Goal: Transaction & Acquisition: Purchase product/service

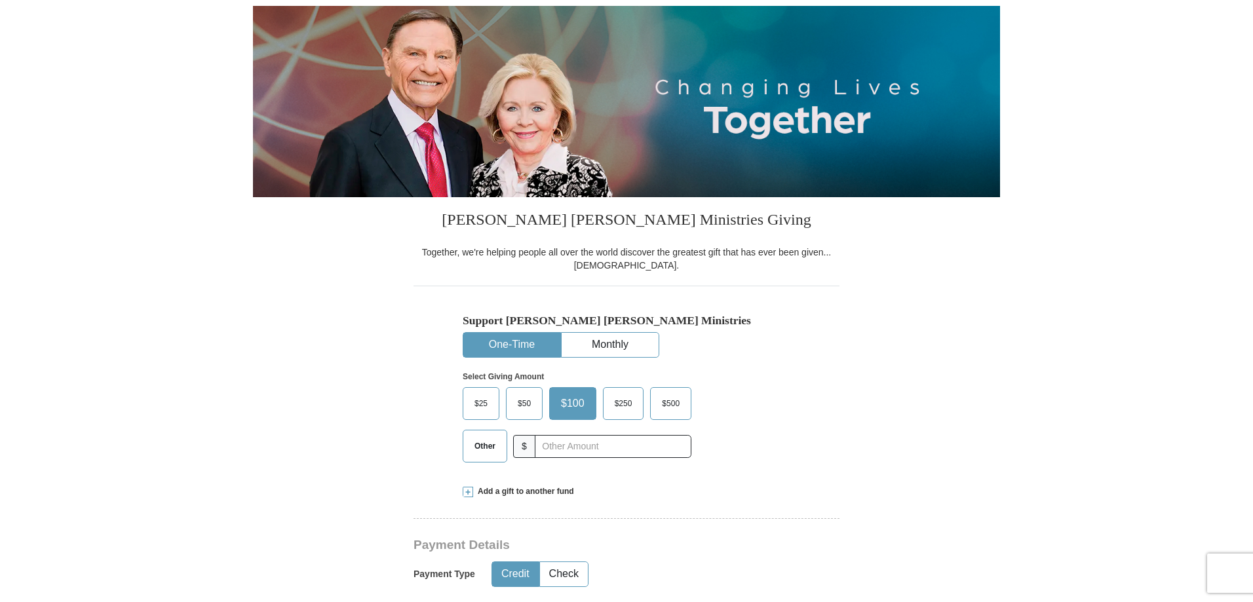
scroll to position [262, 0]
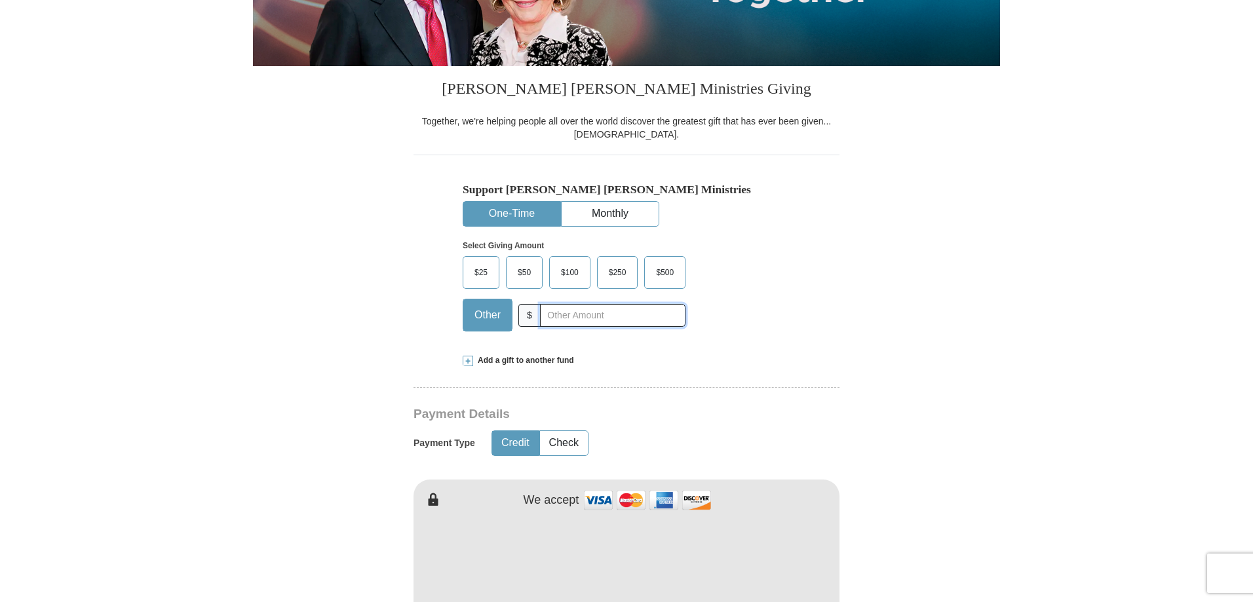
click at [548, 312] on input "text" at bounding box center [612, 315] width 145 height 23
click at [468, 358] on span at bounding box center [467, 361] width 10 height 10
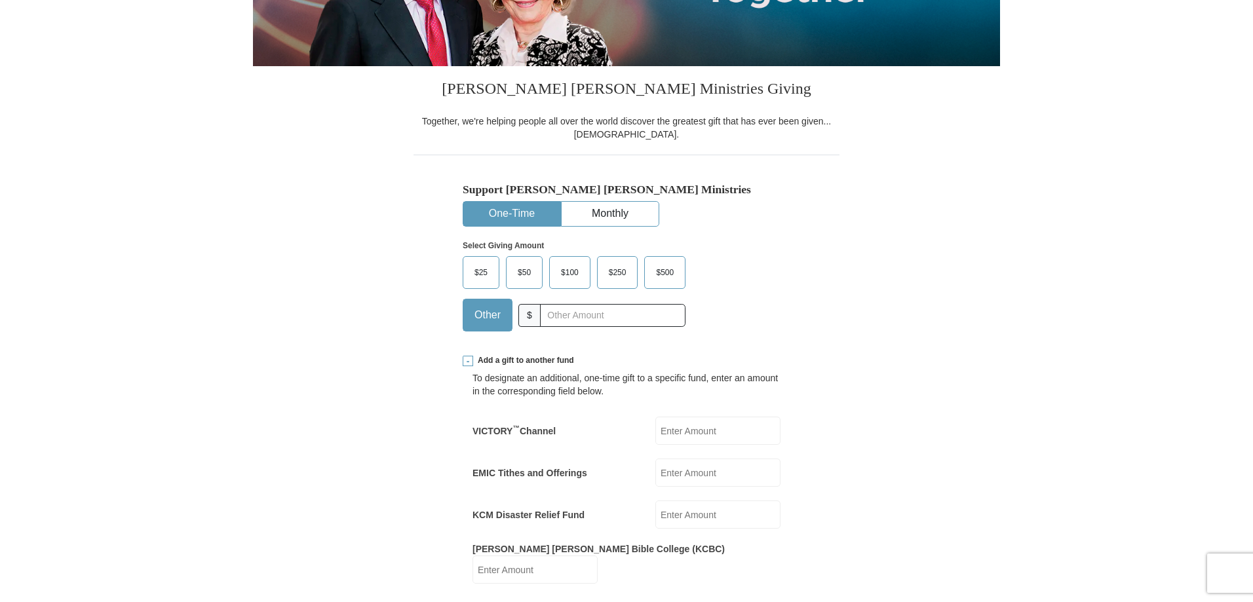
click at [671, 481] on input "EMIC Tithes and Offerings" at bounding box center [717, 473] width 125 height 28
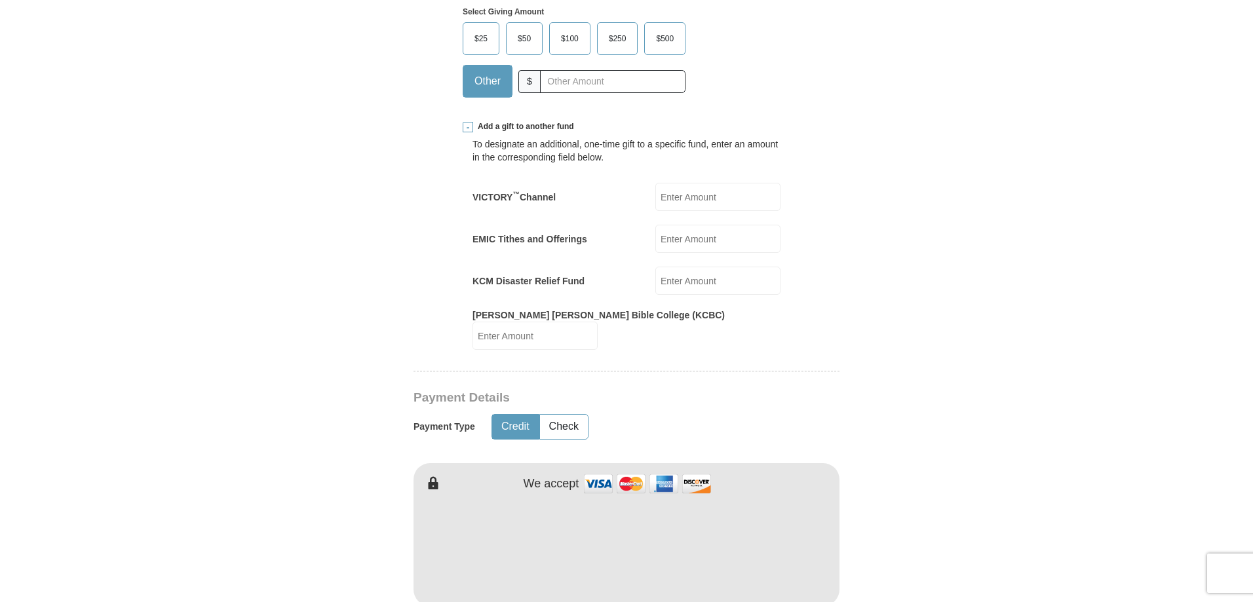
scroll to position [524, 0]
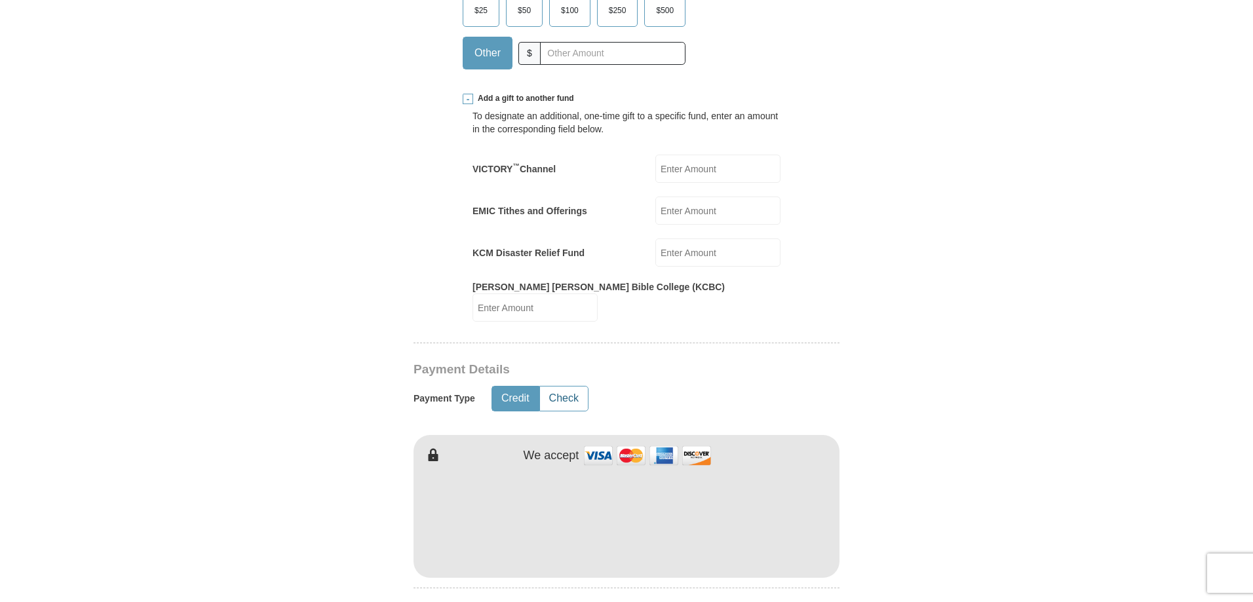
click at [573, 387] on button "Check" at bounding box center [564, 399] width 48 height 24
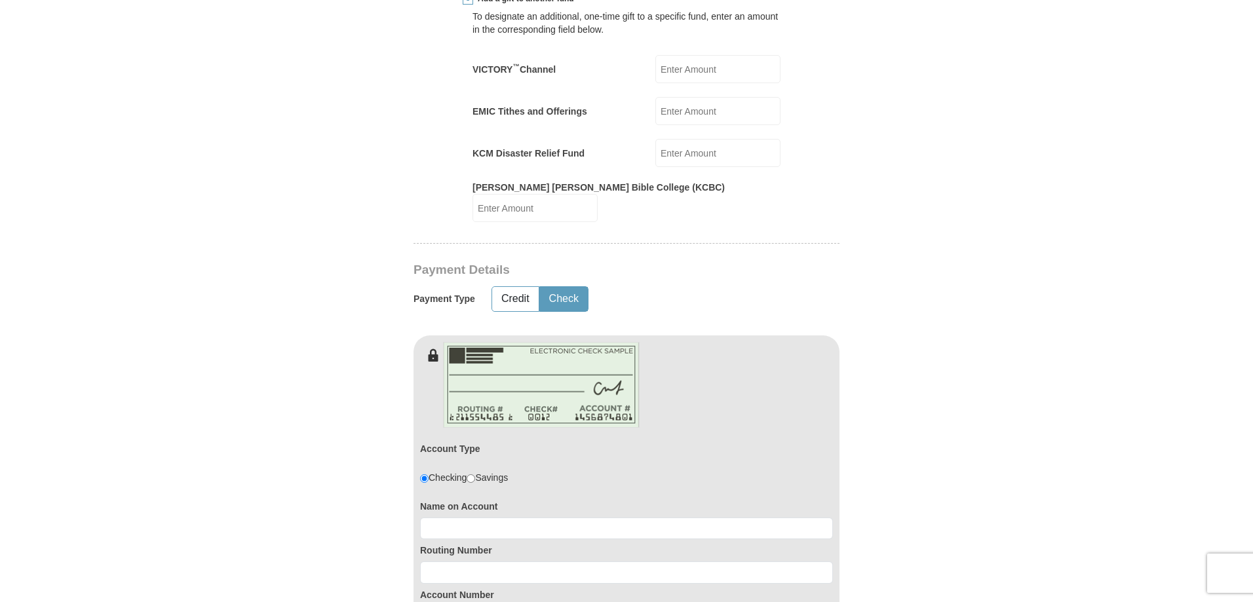
scroll to position [655, 0]
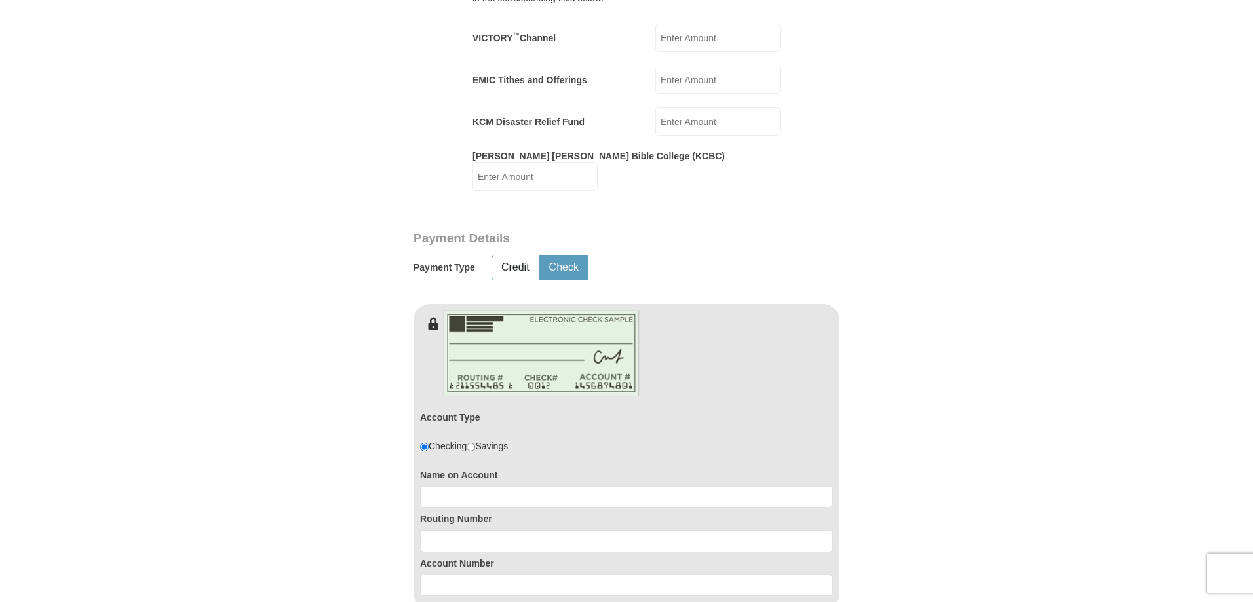
click at [475, 443] on input "radio" at bounding box center [470, 447] width 9 height 9
radio input "true"
click at [466, 493] on input at bounding box center [626, 497] width 413 height 22
type input "Cynthia L. Benton"
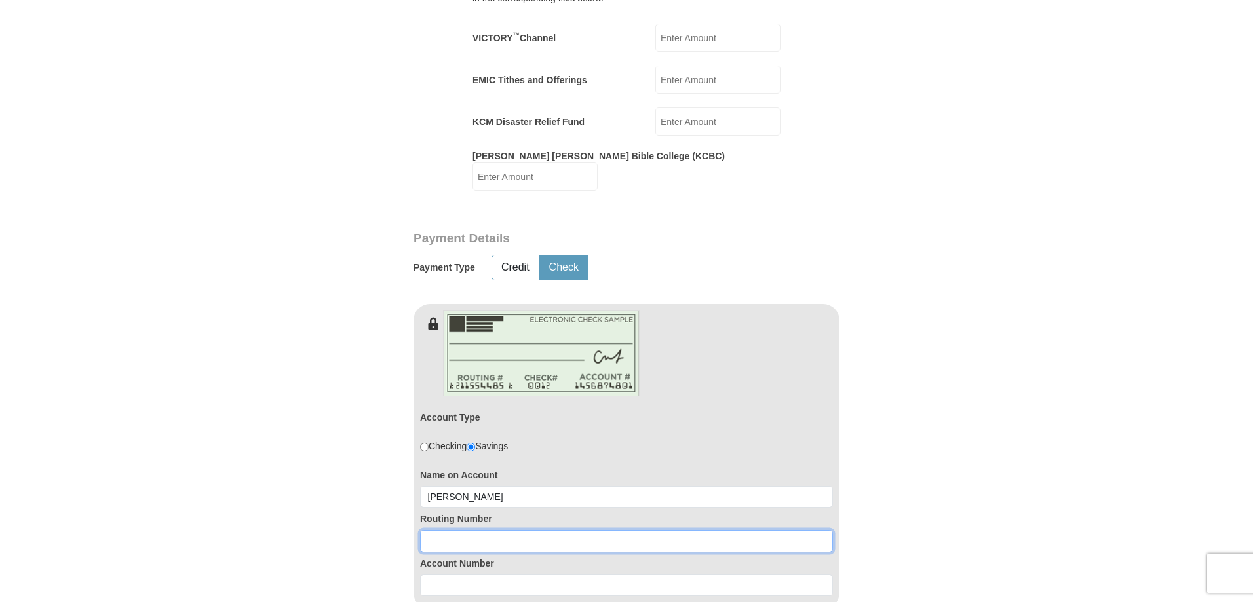
click at [505, 530] on input at bounding box center [626, 541] width 413 height 22
type input "111900659"
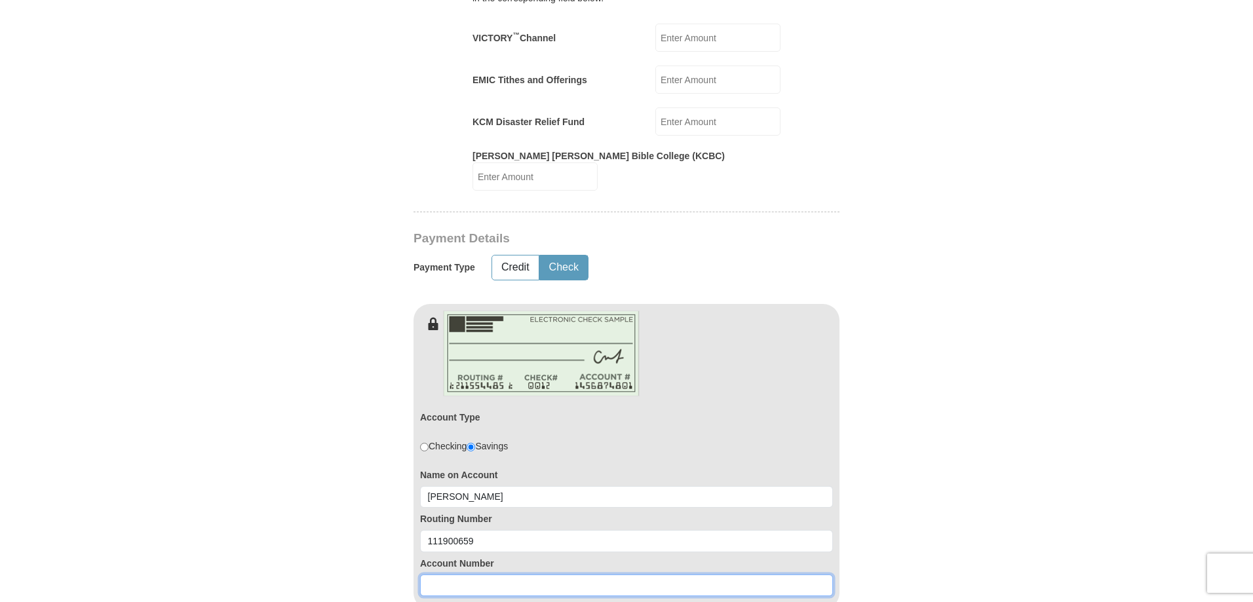
click at [515, 575] on input at bounding box center [626, 586] width 413 height 22
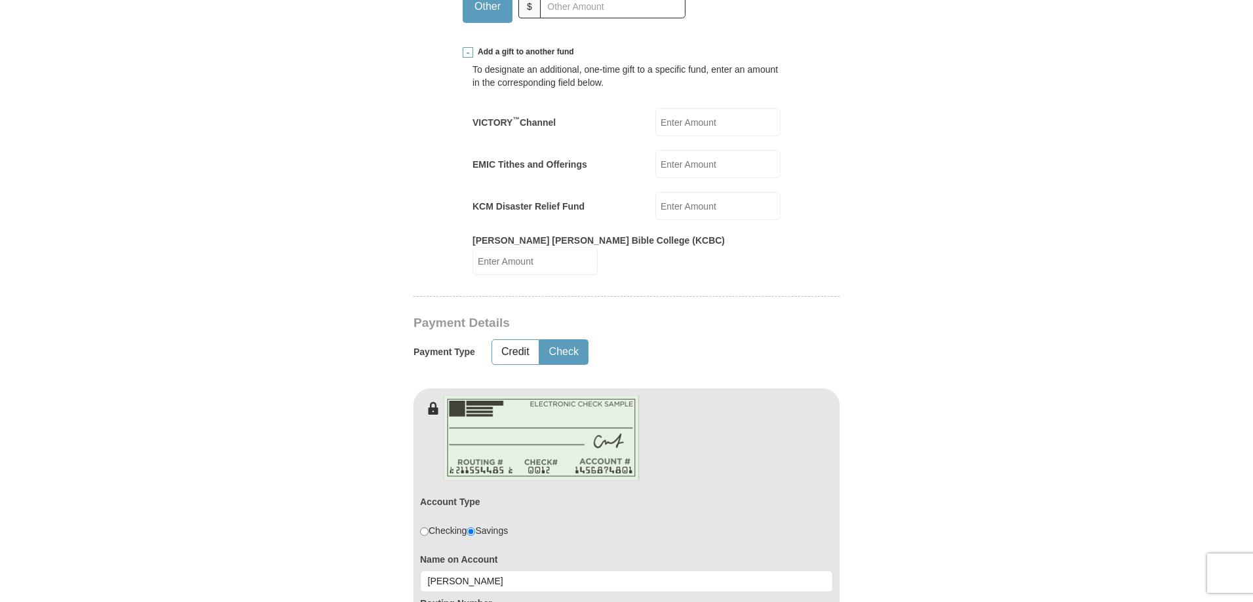
scroll to position [393, 0]
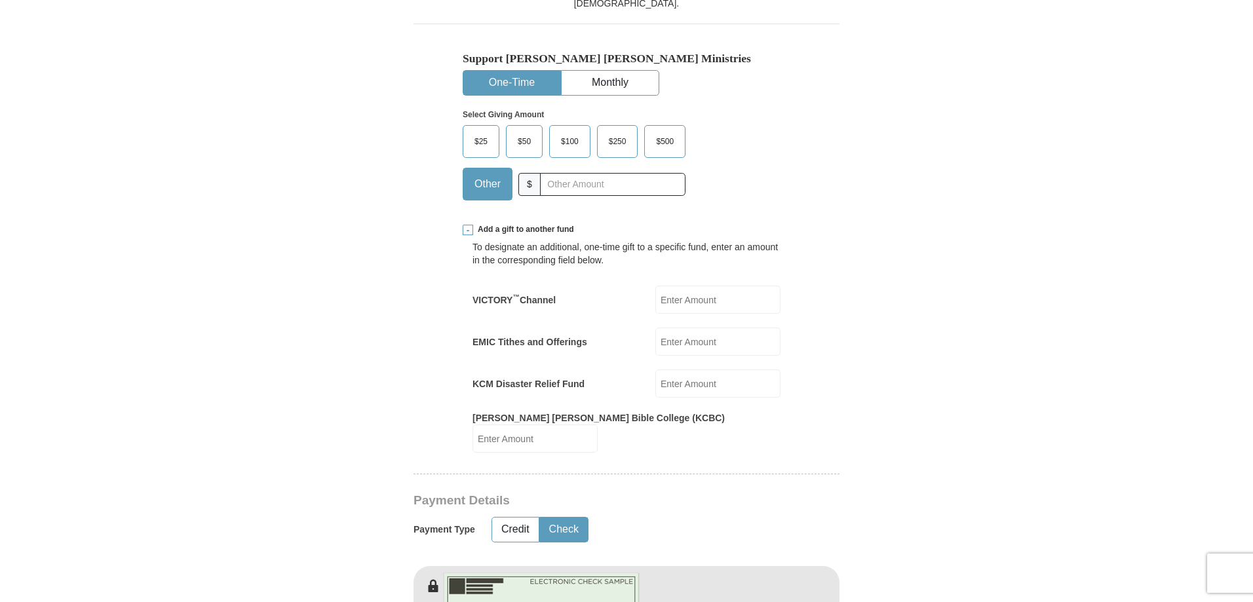
type input "75970225282"
click at [698, 341] on input "EMIC Tithes and Offerings" at bounding box center [717, 342] width 125 height 28
click at [665, 341] on input "225" at bounding box center [717, 342] width 125 height 28
type input "$"
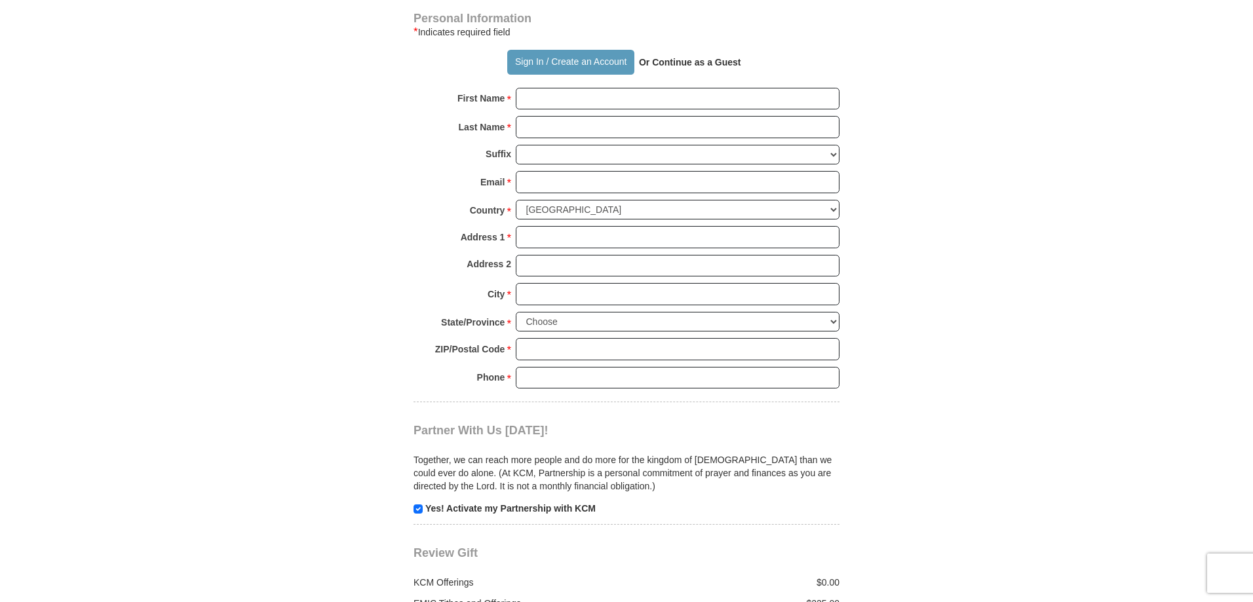
scroll to position [1310, 0]
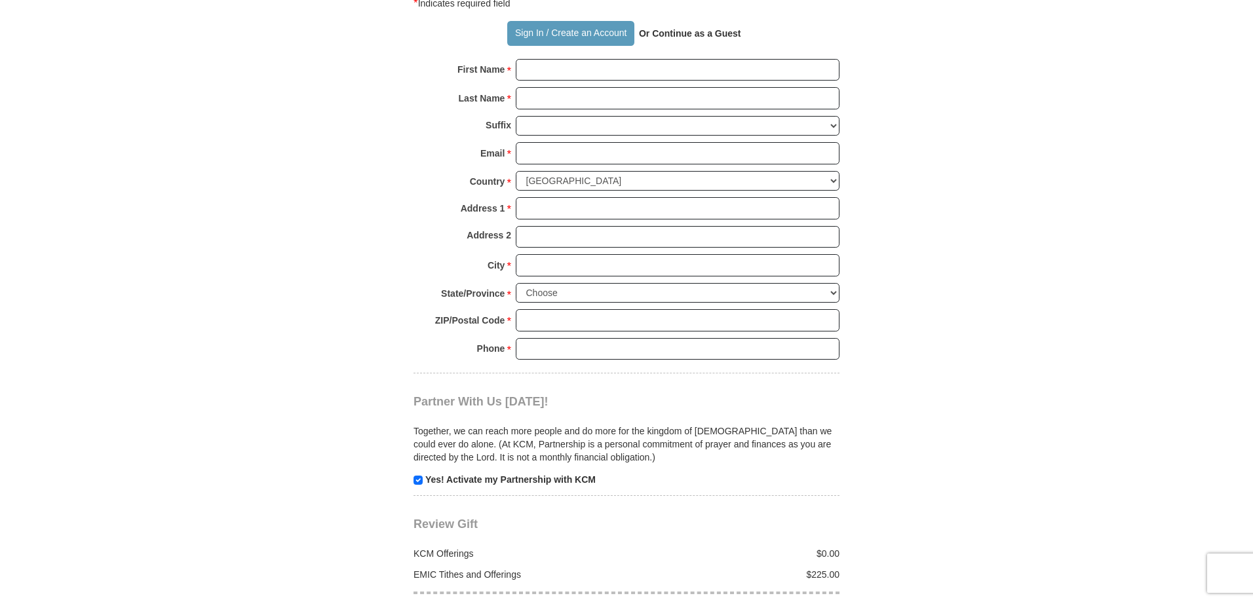
type input "225"
click at [596, 59] on input "First Name *" at bounding box center [678, 70] width 324 height 22
type input "[PERSON_NAME]"
click at [586, 90] on input "Last Name *" at bounding box center [678, 98] width 324 height 22
type input "[PERSON_NAME]"
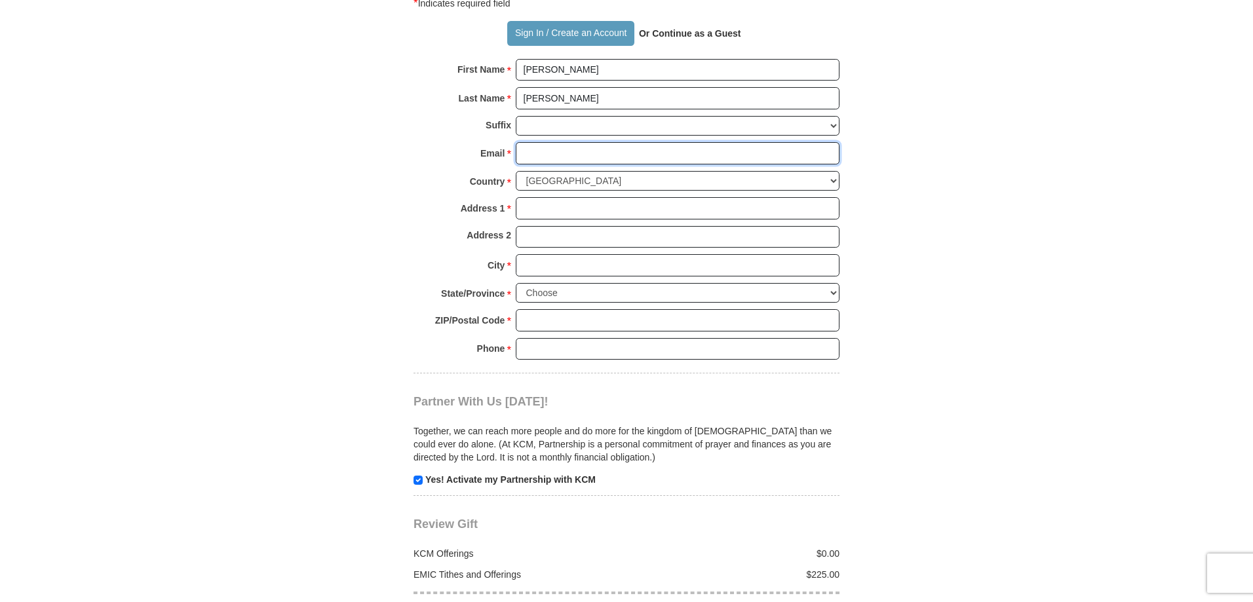
click at [555, 142] on input "Email *" at bounding box center [678, 153] width 324 height 22
type input "[EMAIL_ADDRESS][DOMAIN_NAME]"
click at [540, 197] on input "Address 1 *" at bounding box center [678, 208] width 324 height 22
type input "10012 Little Tree Lane"
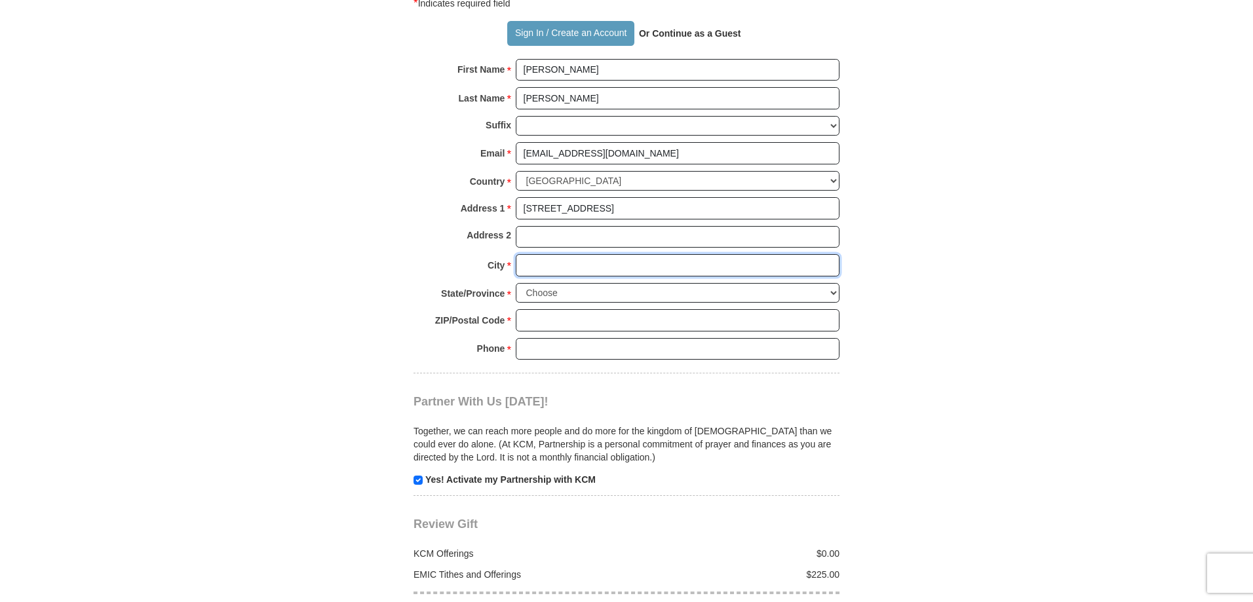
click at [544, 254] on input "City *" at bounding box center [678, 265] width 324 height 22
type input "Fort Worth"
click at [537, 283] on select "Choose Alabama Alaska American Samoa Arizona Arkansas Armed Forces Americas Arm…" at bounding box center [678, 293] width 324 height 20
select select "TX"
click at [516, 283] on select "Choose Alabama Alaska American Samoa Arizona Arkansas Armed Forces Americas Arm…" at bounding box center [678, 293] width 324 height 20
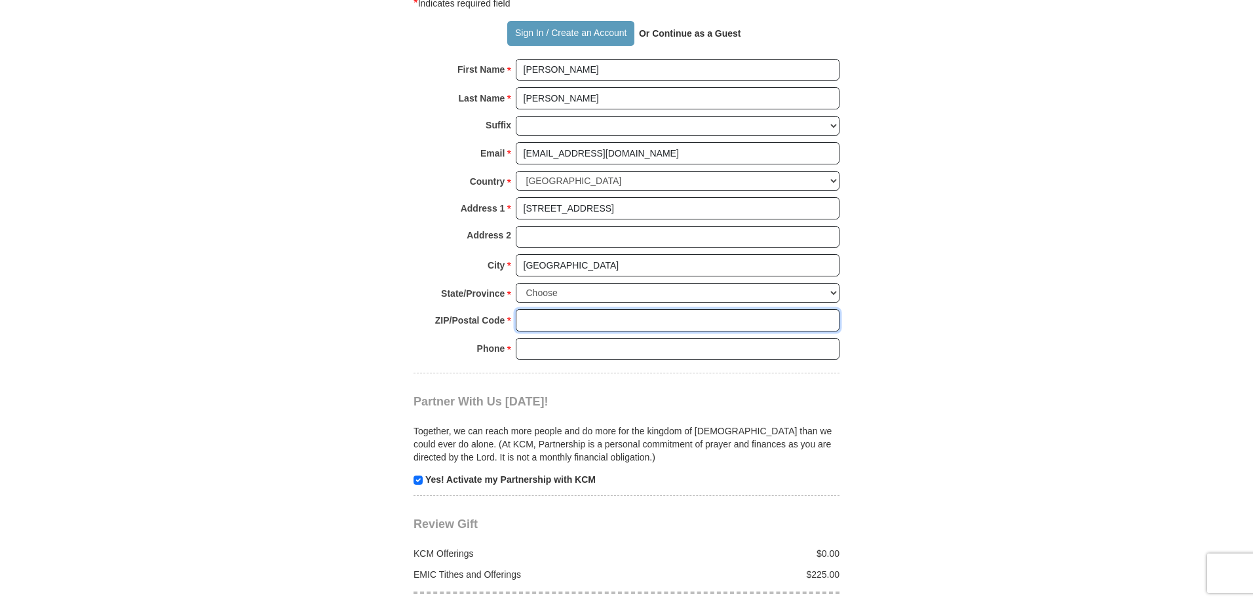
click at [557, 309] on input "ZIP/Postal Code *" at bounding box center [678, 320] width 324 height 22
type input "76719"
click at [582, 338] on input "Phone * *" at bounding box center [678, 349] width 324 height 22
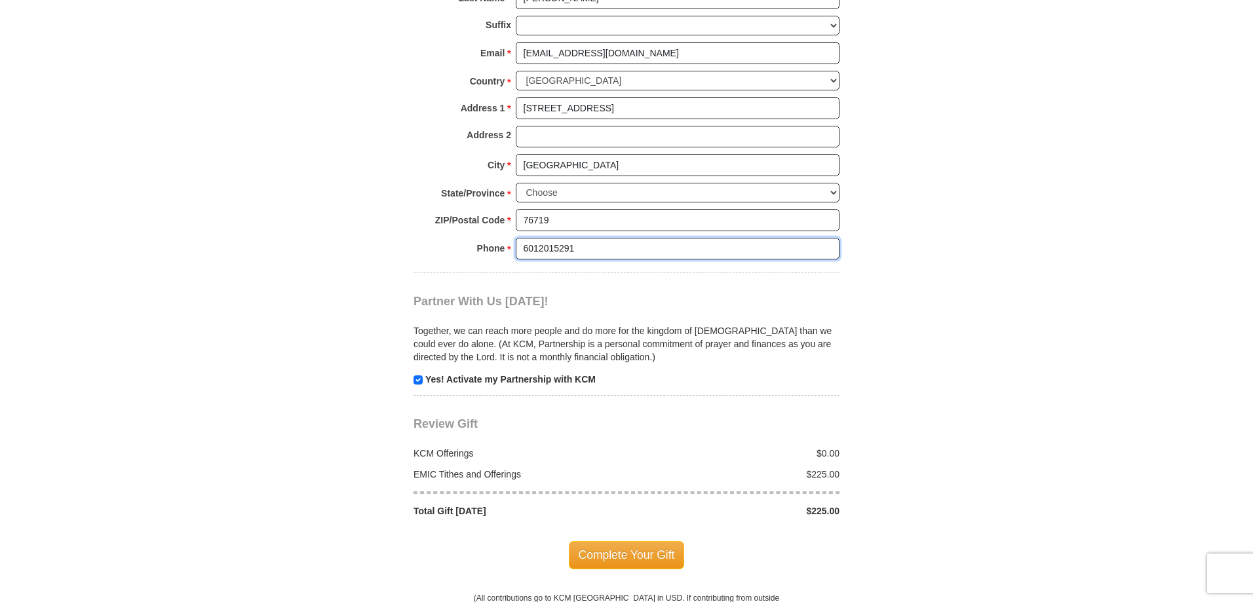
scroll to position [1441, 0]
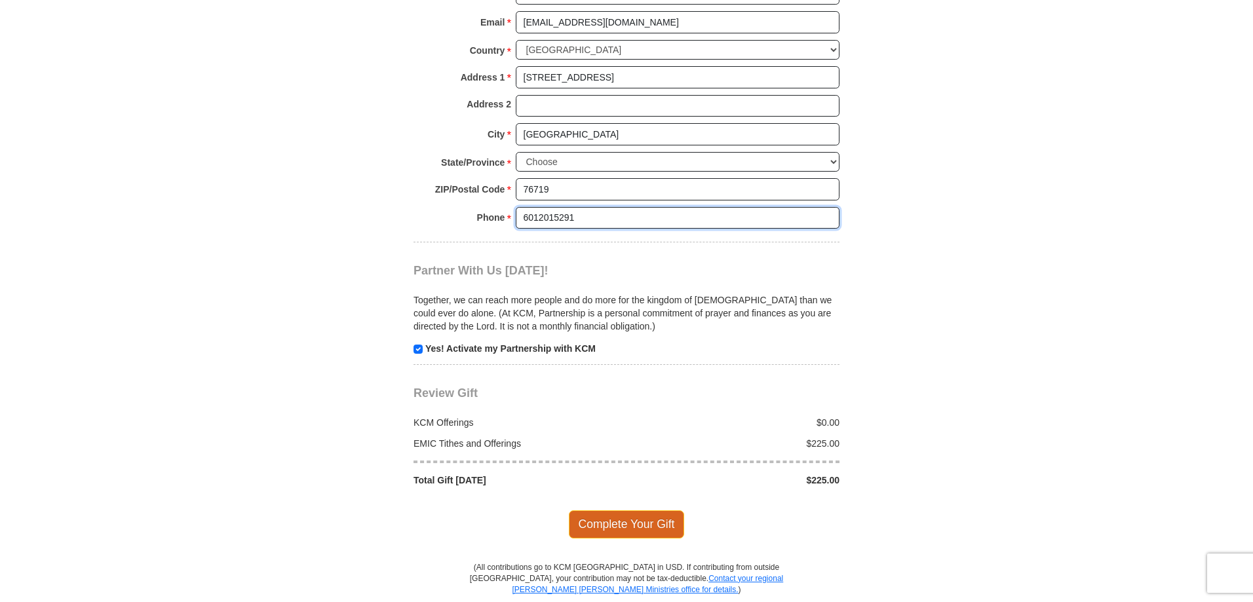
type input "6012015291"
click at [610, 510] on span "Complete Your Gift" at bounding box center [627, 524] width 116 height 28
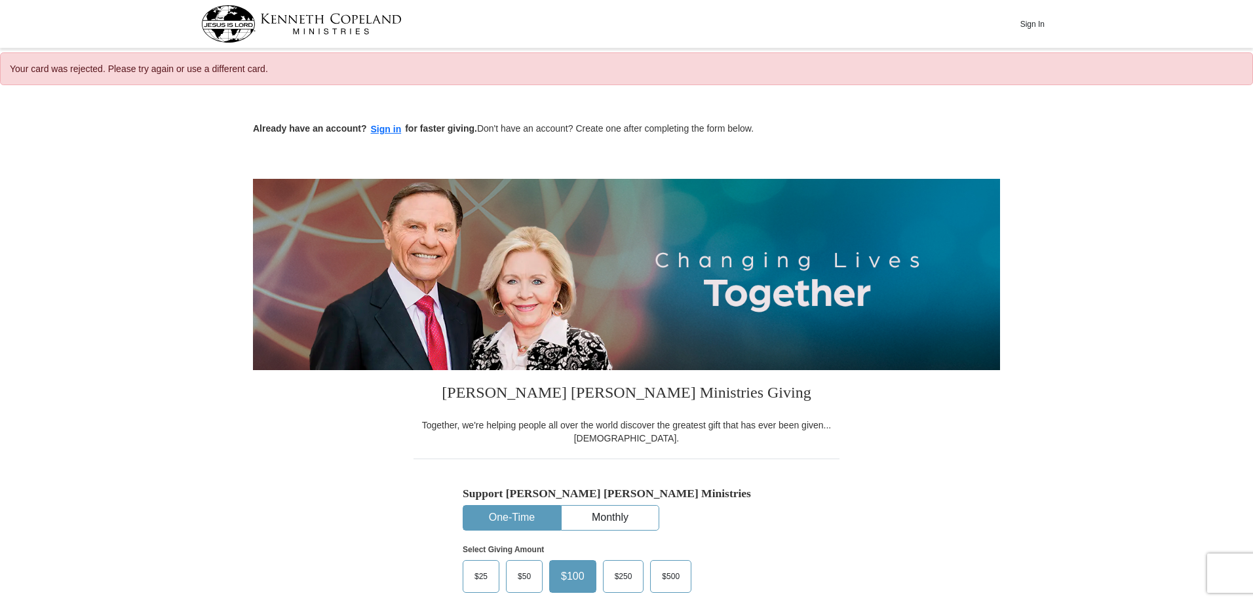
select select "[GEOGRAPHIC_DATA]"
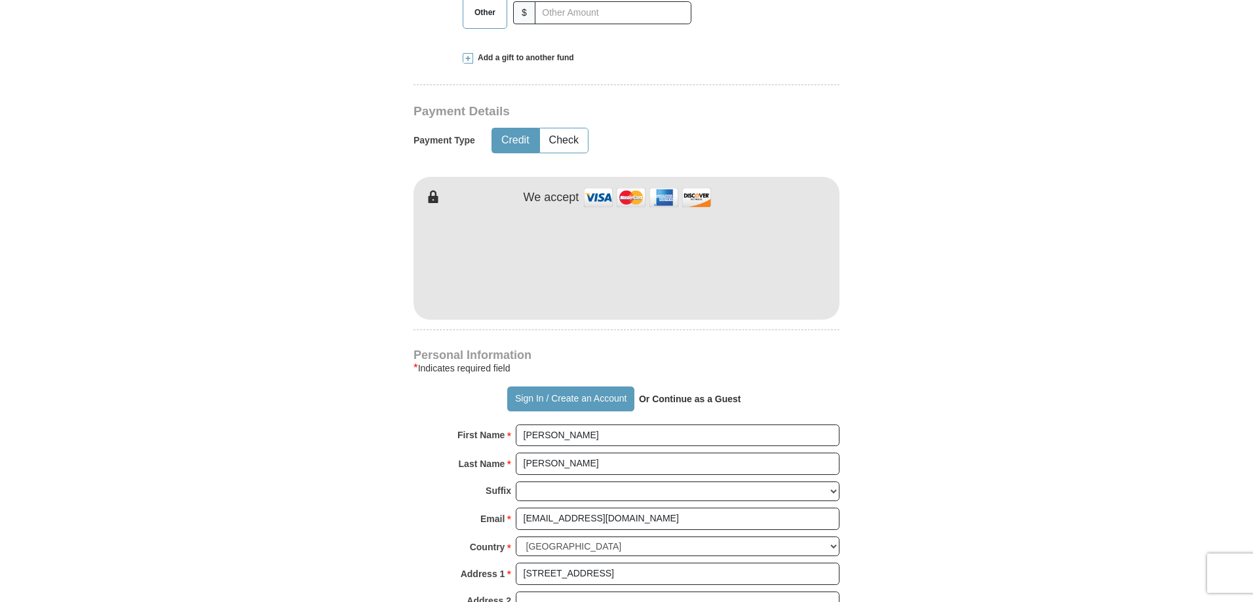
scroll to position [655, 0]
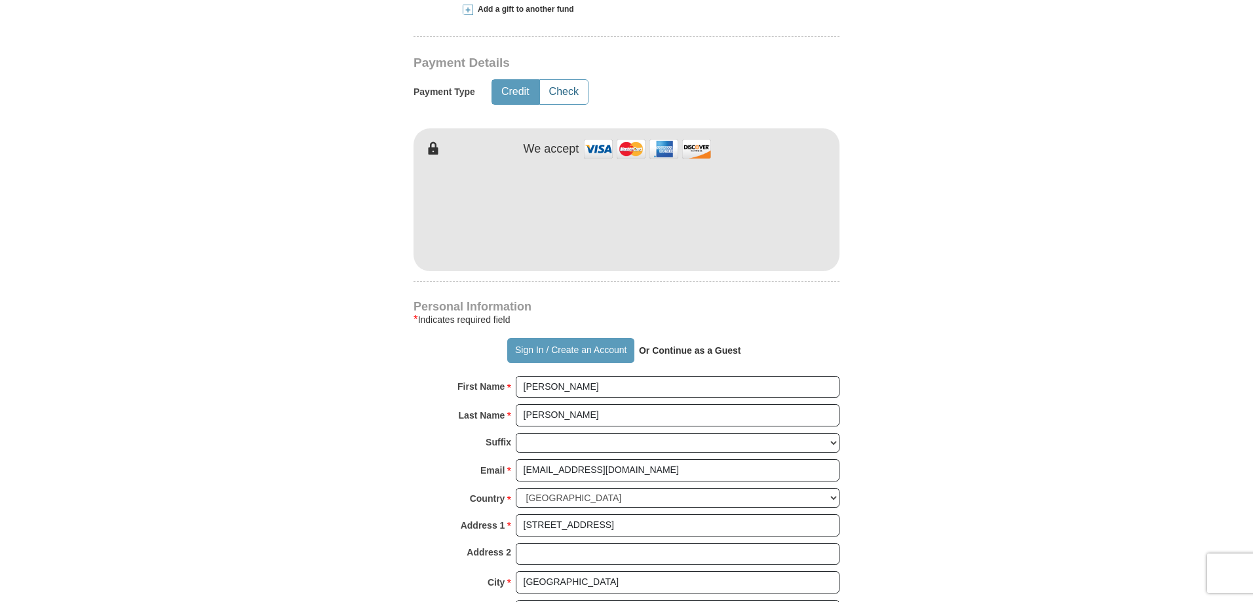
click at [568, 86] on button "Check" at bounding box center [564, 92] width 48 height 24
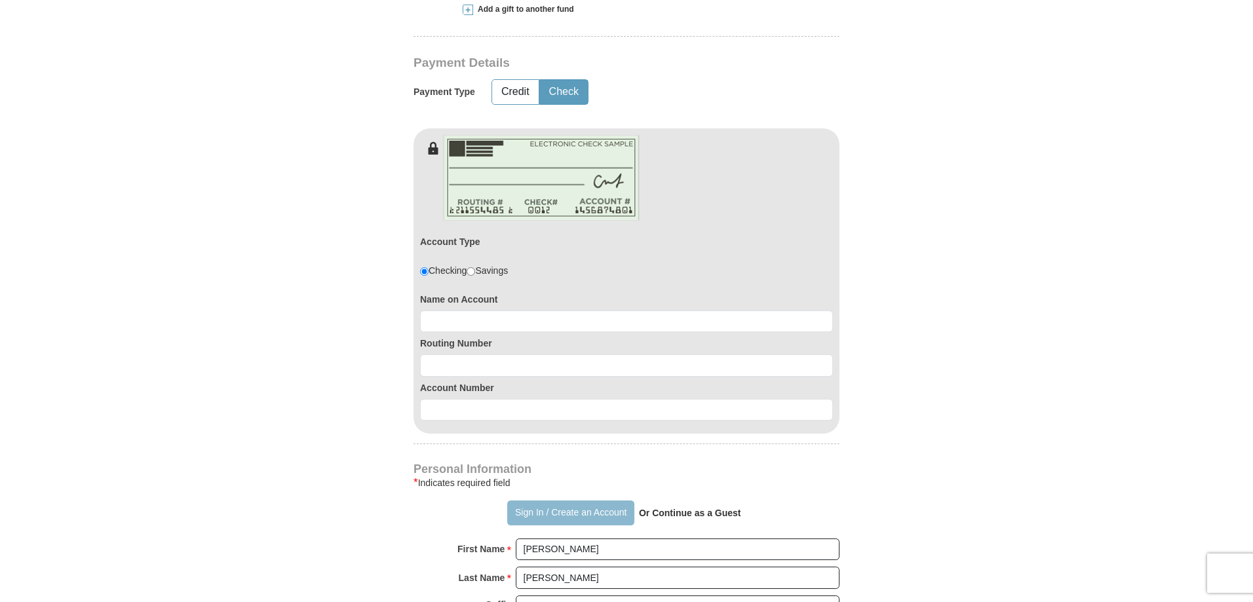
click at [537, 511] on button "Sign In / Create an Account" at bounding box center [570, 512] width 126 height 25
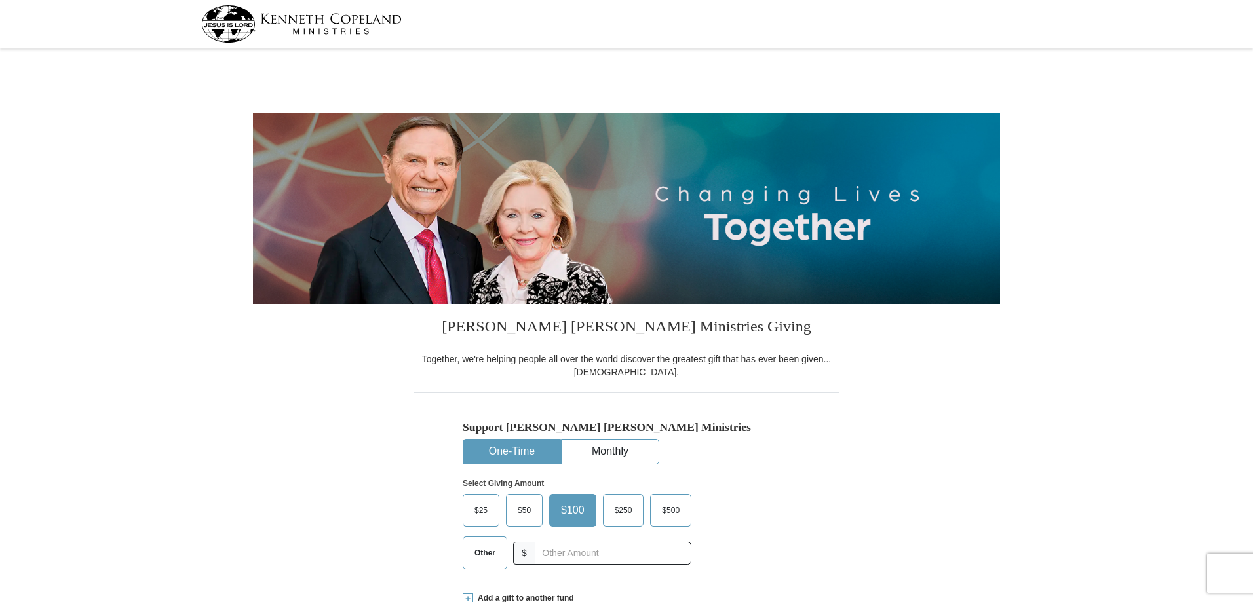
select select "MS"
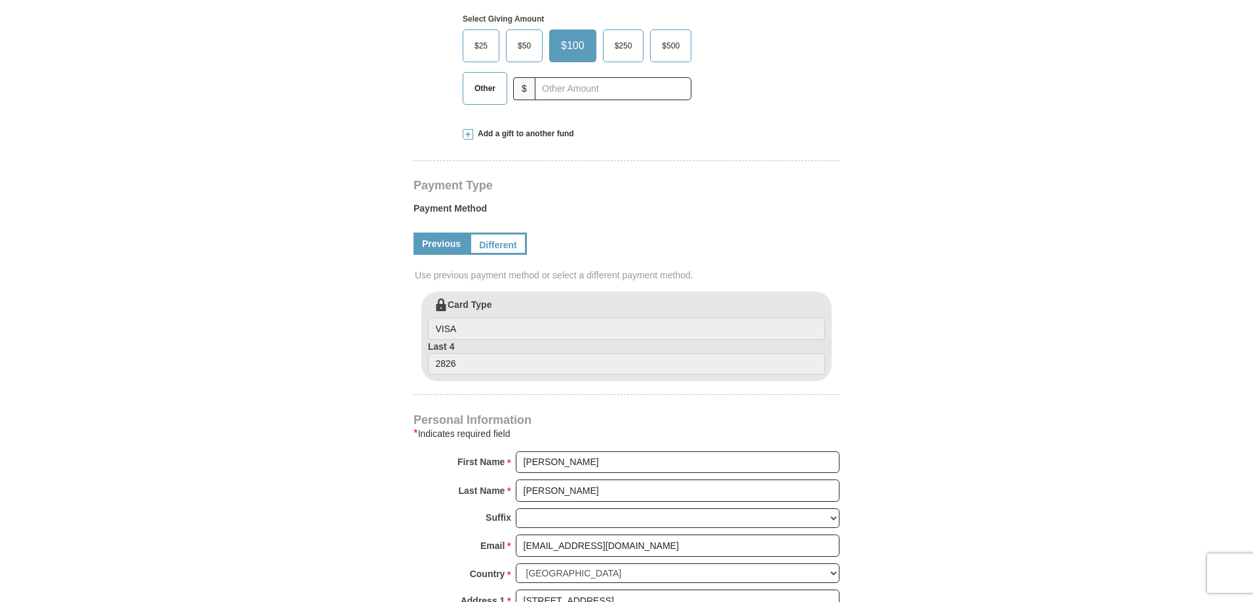
scroll to position [393, 0]
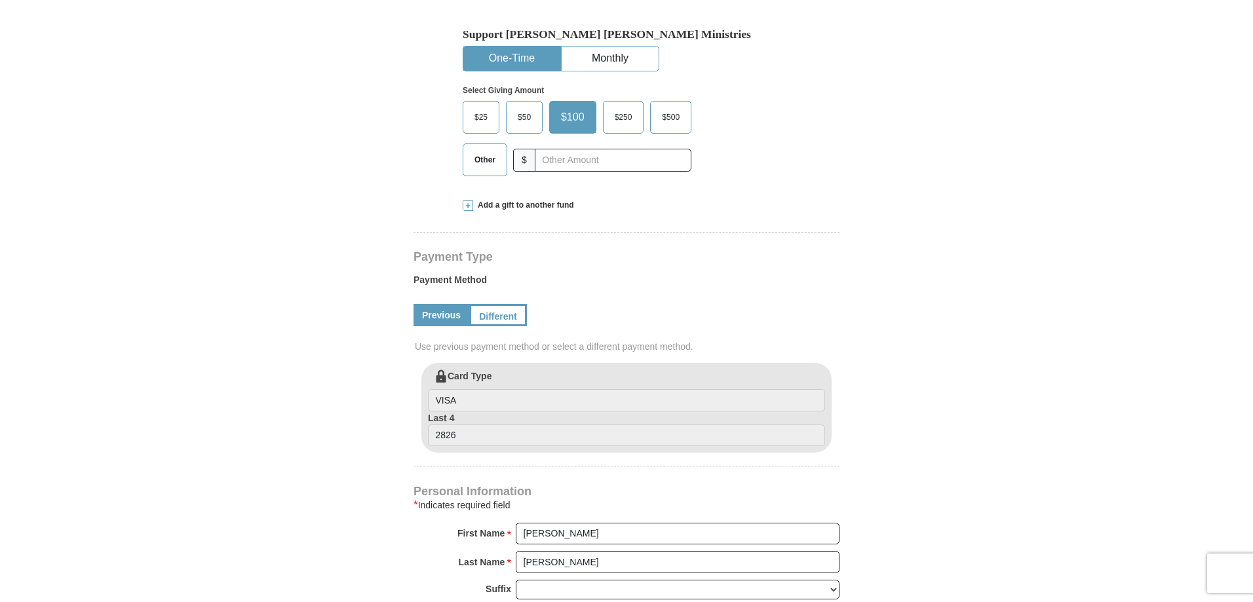
click at [468, 206] on span at bounding box center [467, 205] width 10 height 10
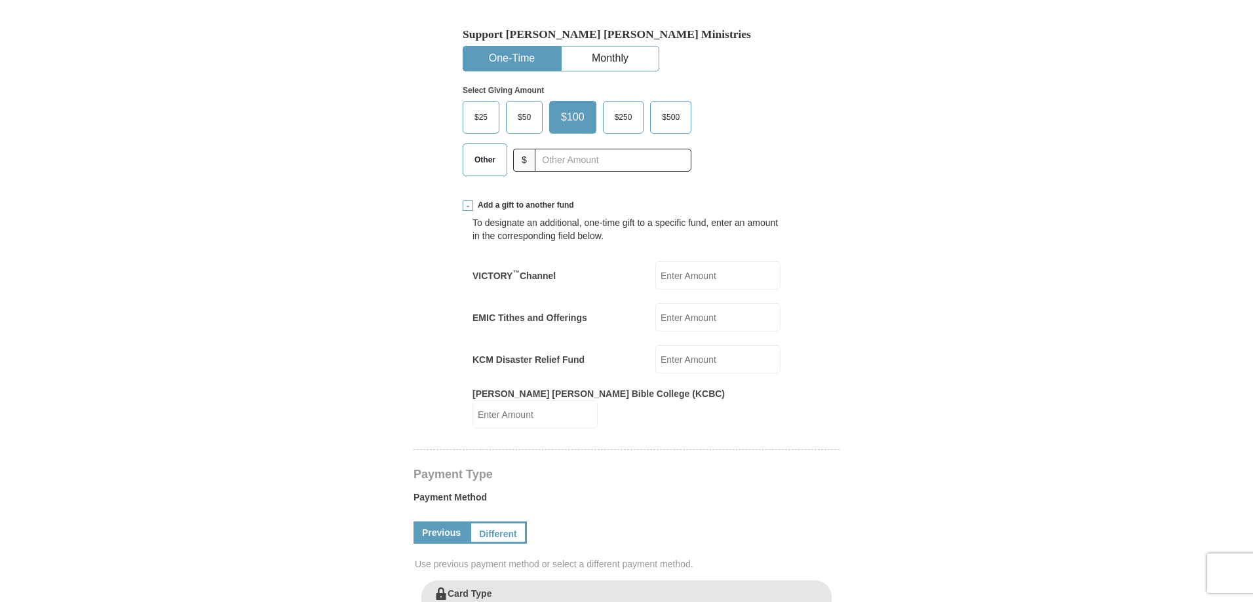
click at [684, 314] on input "EMIC Tithes and Offerings" at bounding box center [717, 317] width 125 height 28
type input "225"
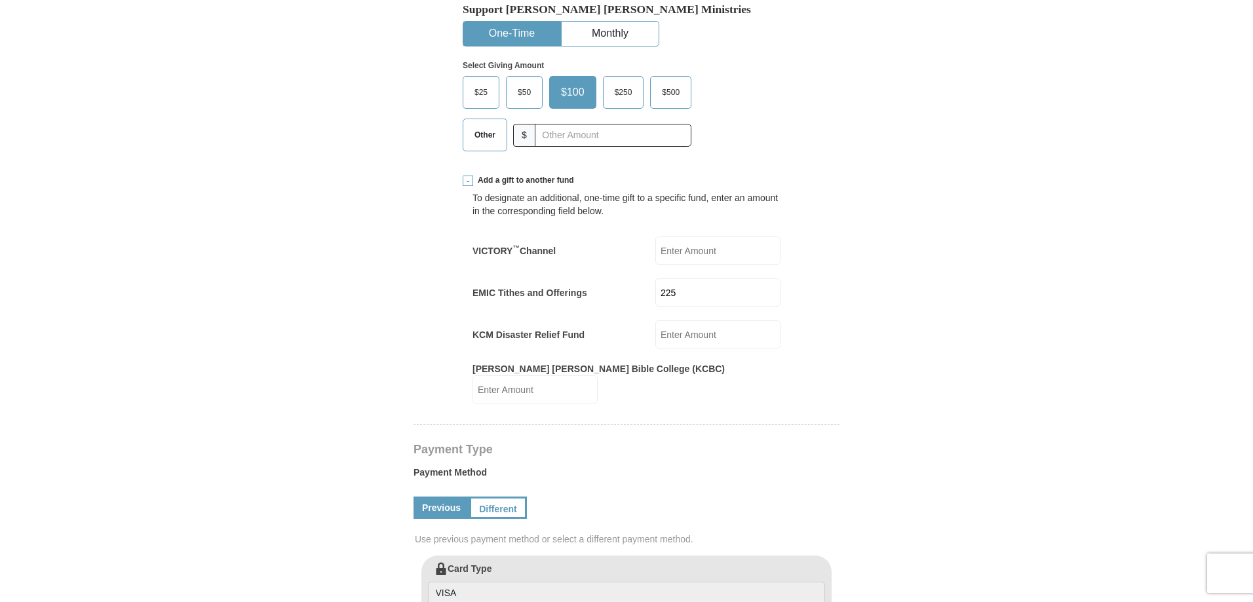
scroll to position [655, 0]
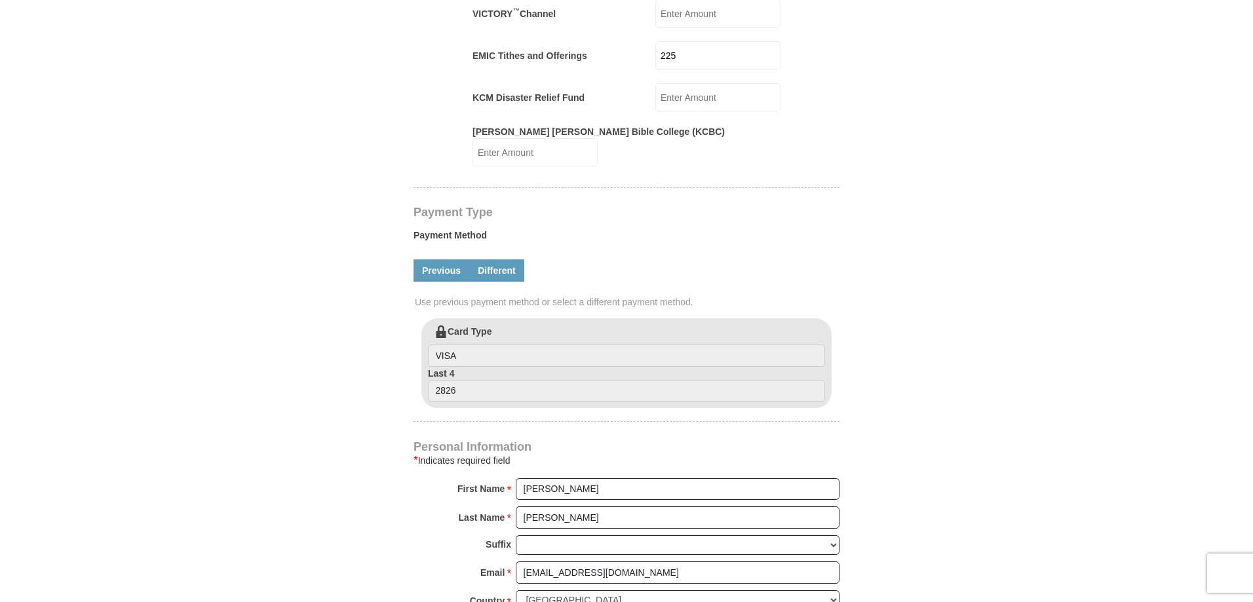
click at [505, 259] on link "Different" at bounding box center [496, 270] width 55 height 22
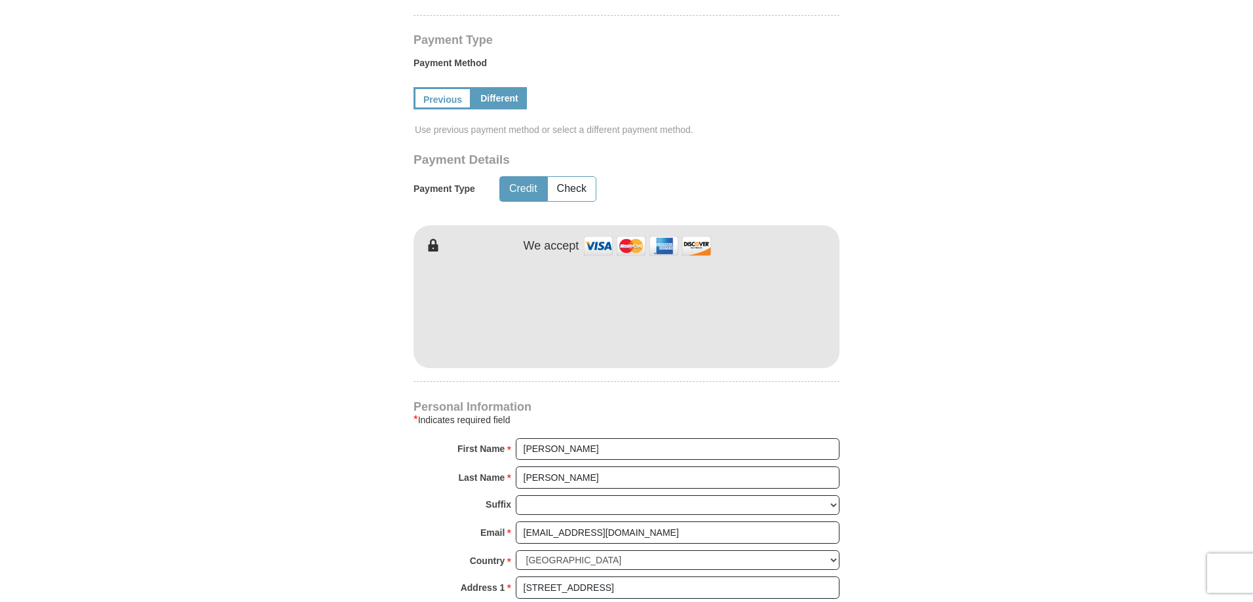
scroll to position [917, 0]
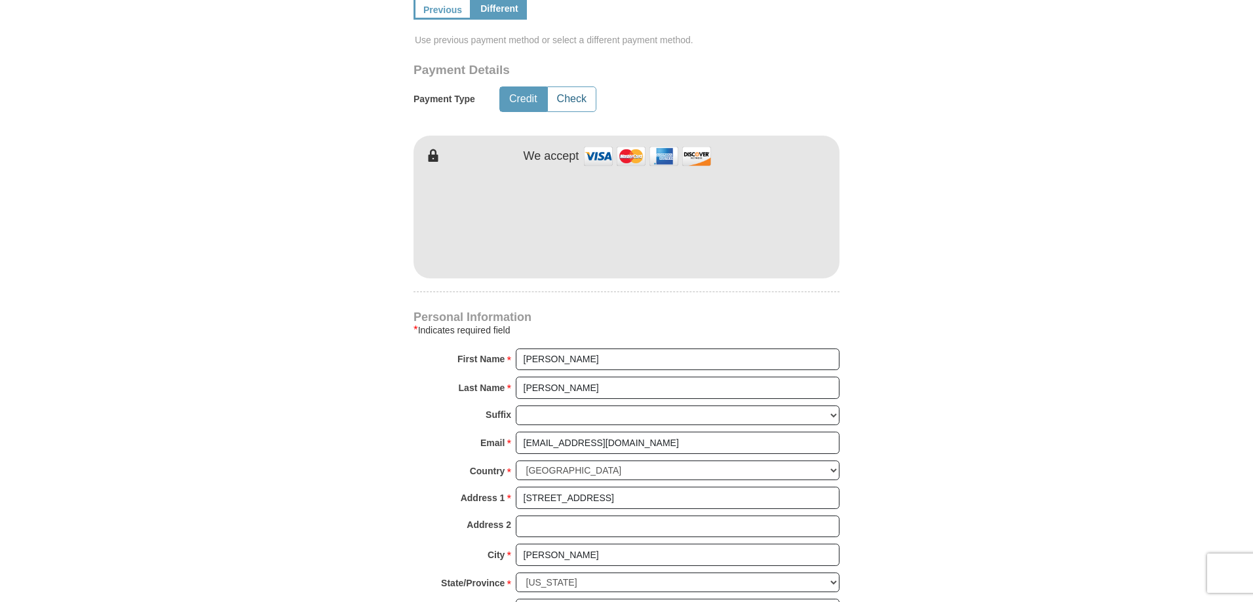
click at [584, 87] on button "Check" at bounding box center [572, 99] width 48 height 24
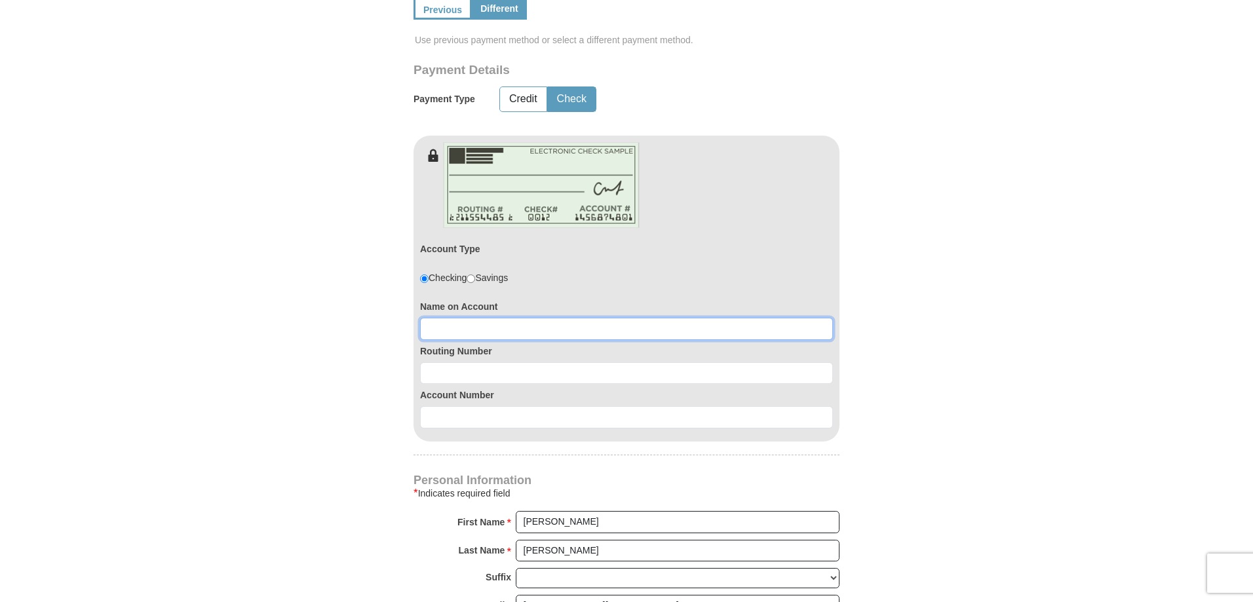
click at [495, 319] on input at bounding box center [626, 329] width 413 height 22
click at [466, 318] on input "Cynthia LBenton" at bounding box center [626, 329] width 413 height 22
type input "Cynthia L Benton"
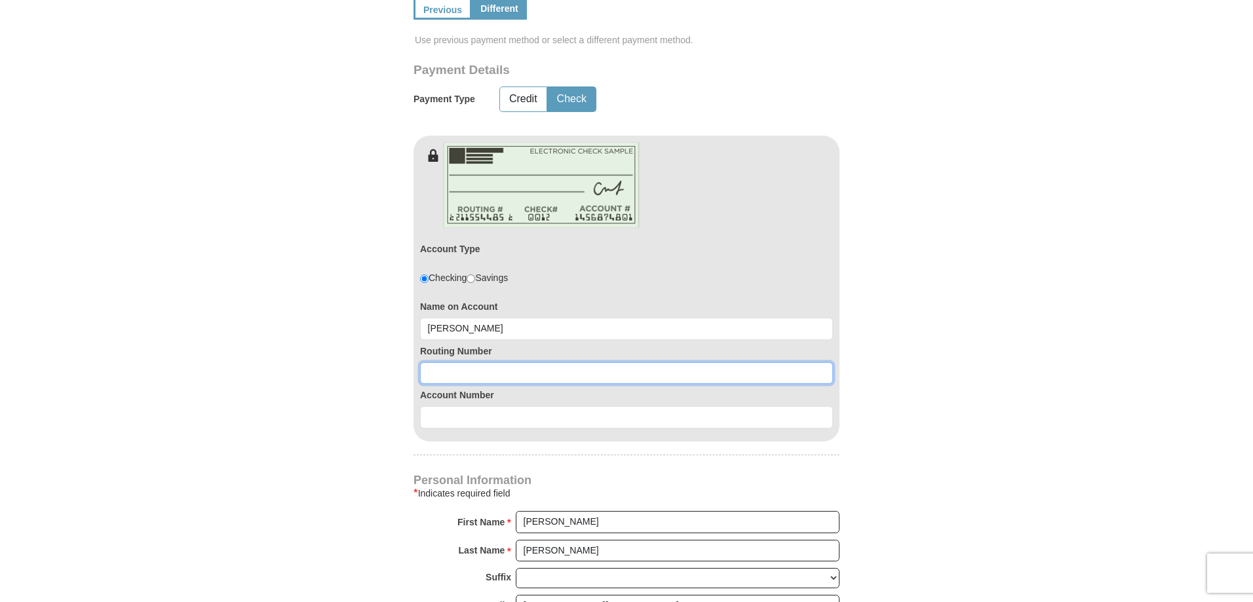
click at [466, 362] on input at bounding box center [626, 373] width 413 height 22
type input "111900659"
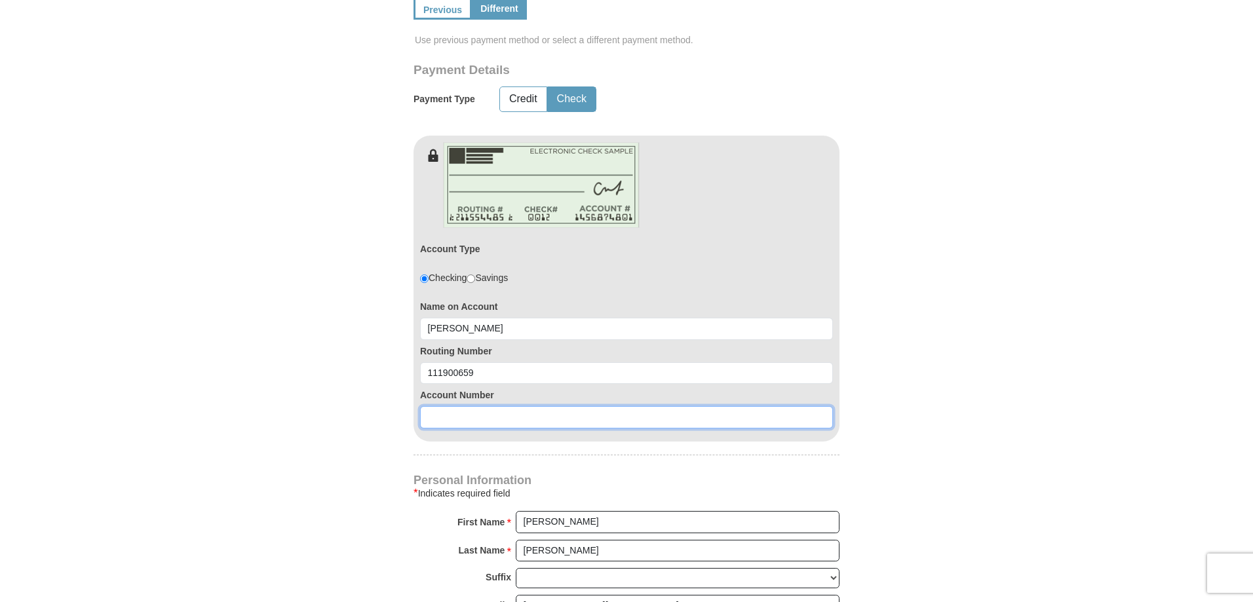
click at [462, 406] on input at bounding box center [626, 417] width 413 height 22
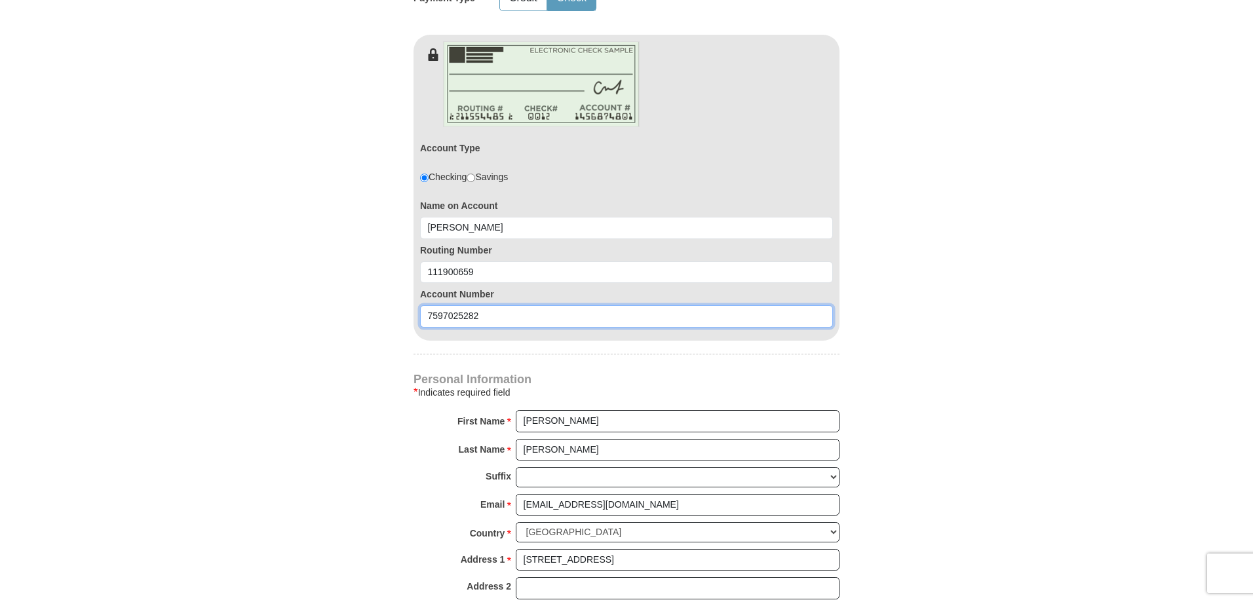
scroll to position [1179, 0]
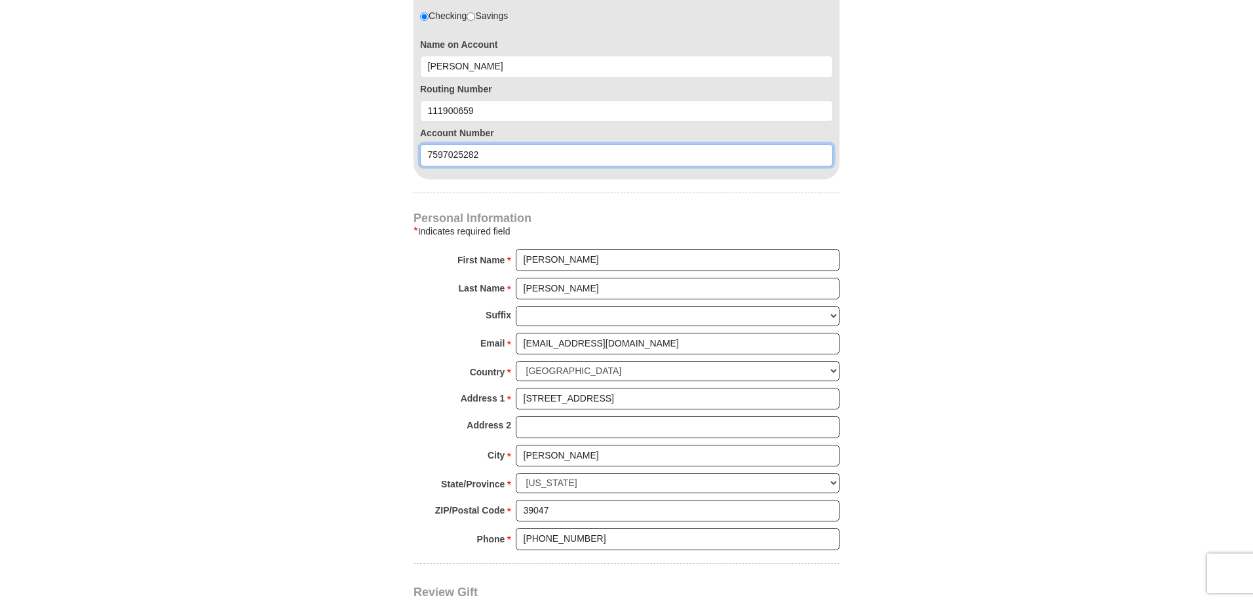
type input "7597025282"
click at [597, 249] on input "Cynthia" at bounding box center [678, 260] width 324 height 22
type input "[PERSON_NAME]"
drag, startPoint x: 622, startPoint y: 390, endPoint x: 447, endPoint y: 383, distance: 175.1
click at [447, 388] on div "Address 1 * 477 Pinebrook Circle Please enter Address 1" at bounding box center [626, 402] width 426 height 29
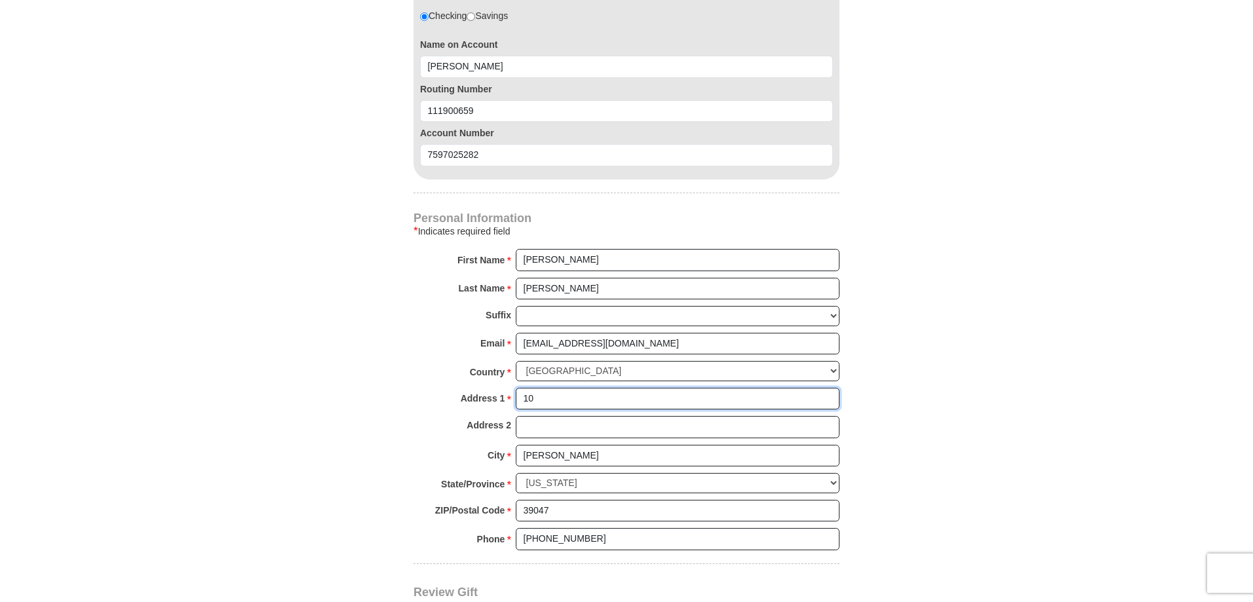
type input "[STREET_ADDRESS]"
click at [575, 445] on input "Brandon" at bounding box center [678, 456] width 324 height 22
type input "B"
type input "[GEOGRAPHIC_DATA]"
click at [572, 473] on select "Choose Alabama Alaska American Samoa Arizona Arkansas Armed Forces Americas Arm…" at bounding box center [678, 483] width 324 height 20
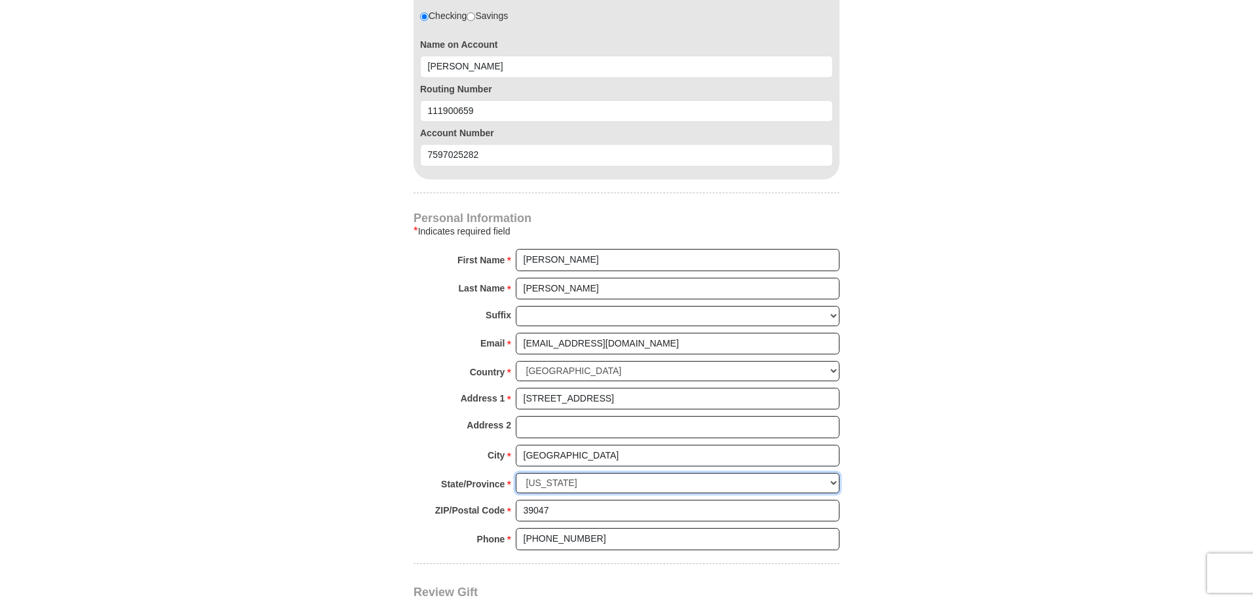
select select "[GEOGRAPHIC_DATA]"
click at [516, 473] on select "Choose Alabama Alaska American Samoa Arizona Arkansas Armed Forces Americas Arm…" at bounding box center [678, 483] width 324 height 20
click at [576, 502] on input "39047" at bounding box center [678, 511] width 324 height 22
drag, startPoint x: 620, startPoint y: 497, endPoint x: 308, endPoint y: 478, distance: 313.1
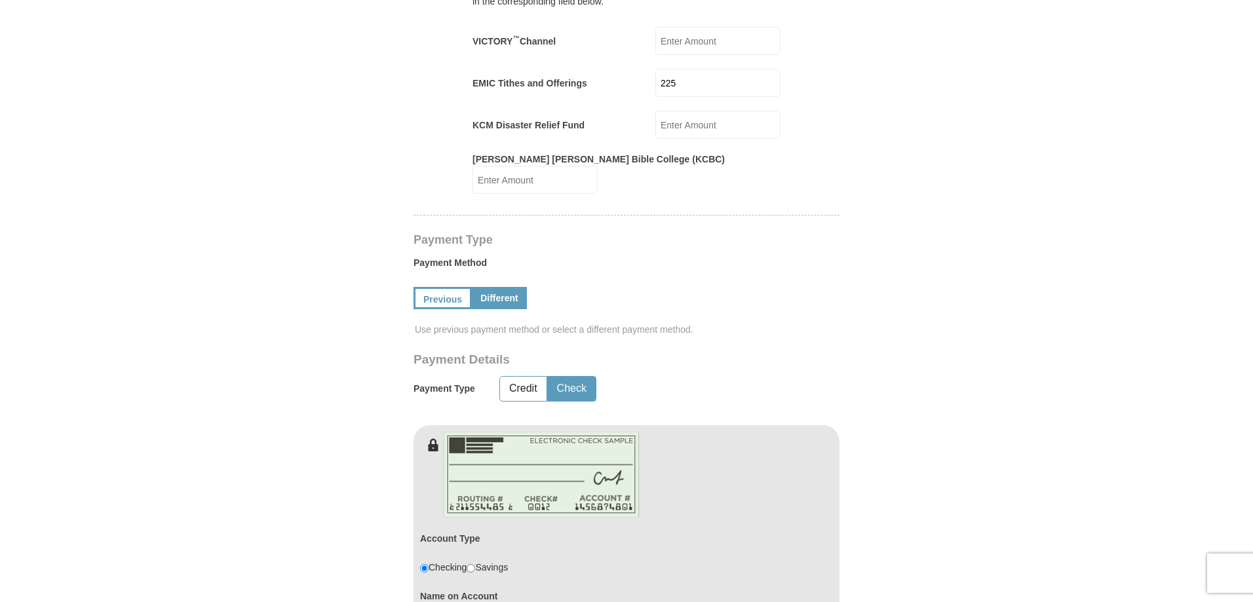
scroll to position [393, 0]
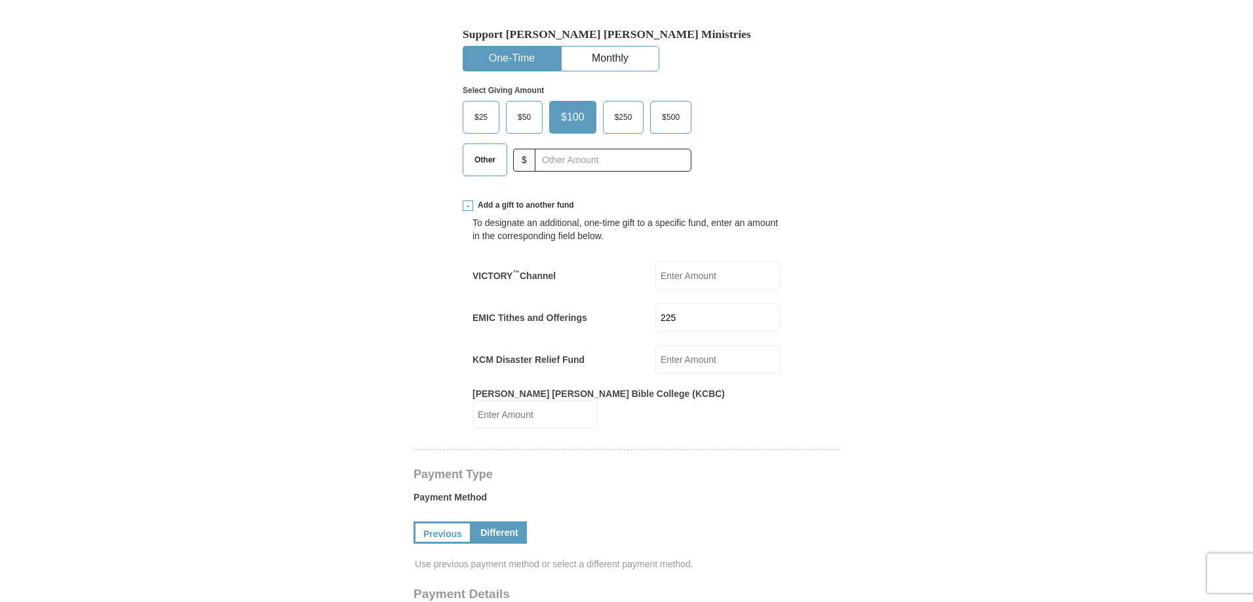
type input "76179"
click at [542, 158] on input "text" at bounding box center [612, 160] width 145 height 23
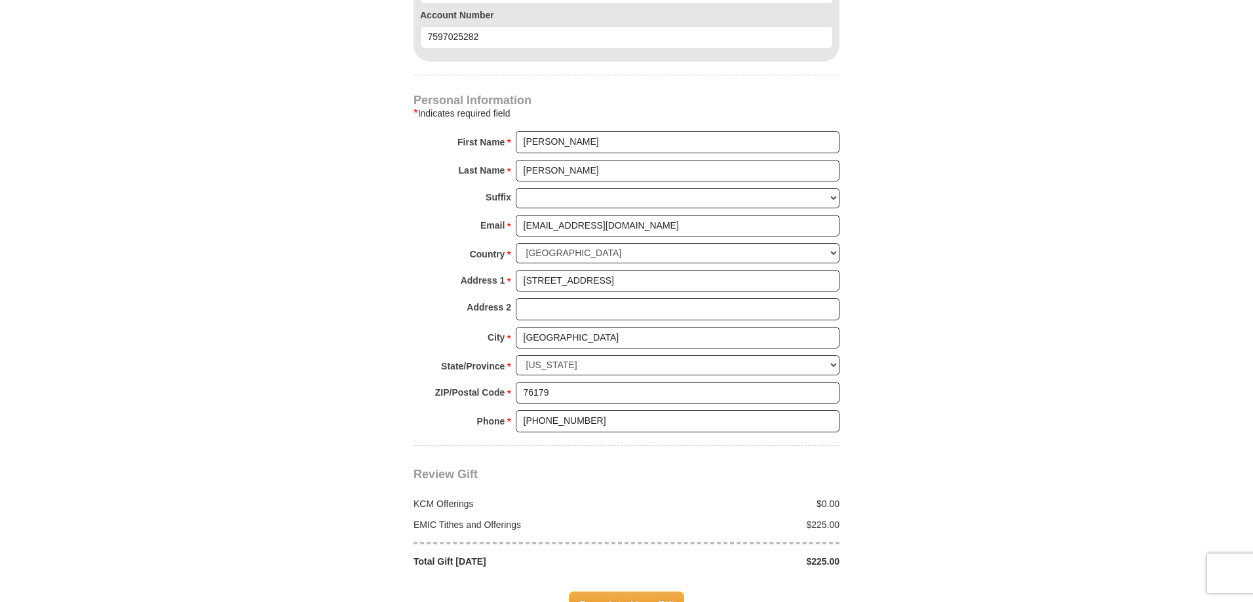
scroll to position [1310, 0]
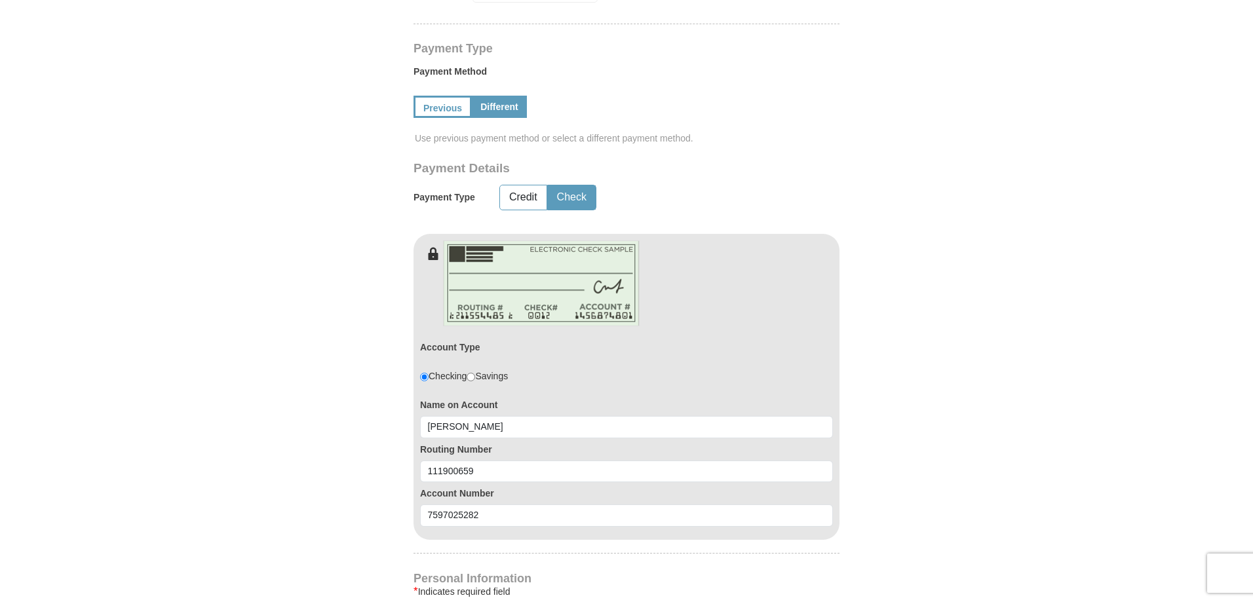
scroll to position [917, 0]
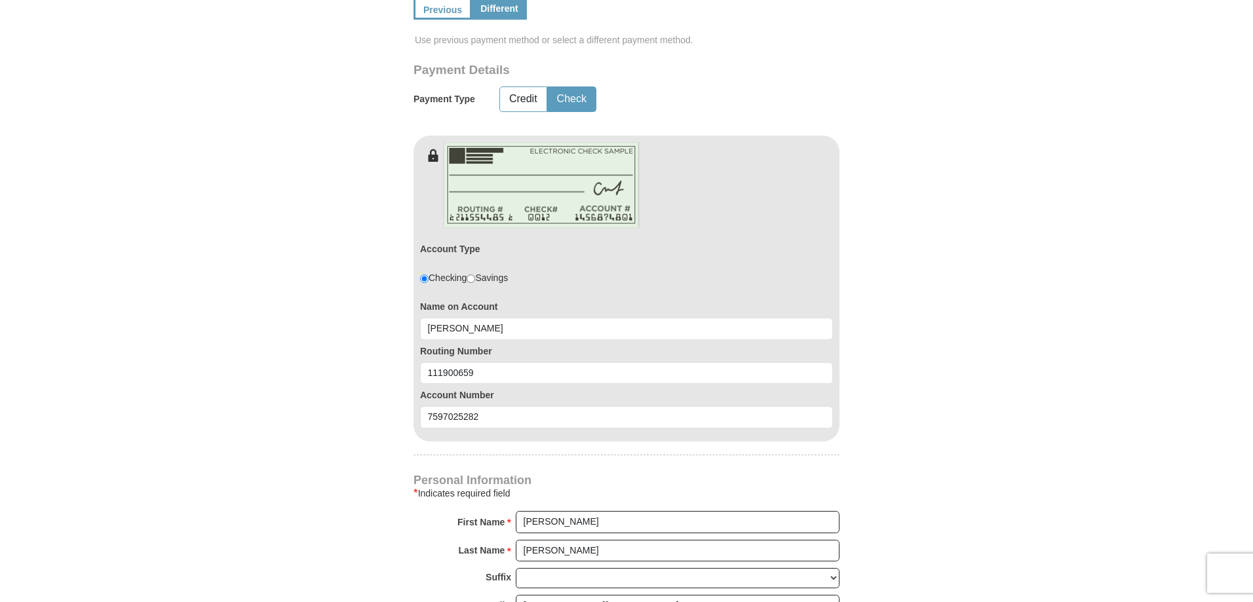
click at [475, 274] on input "radio" at bounding box center [470, 278] width 9 height 9
radio input "true"
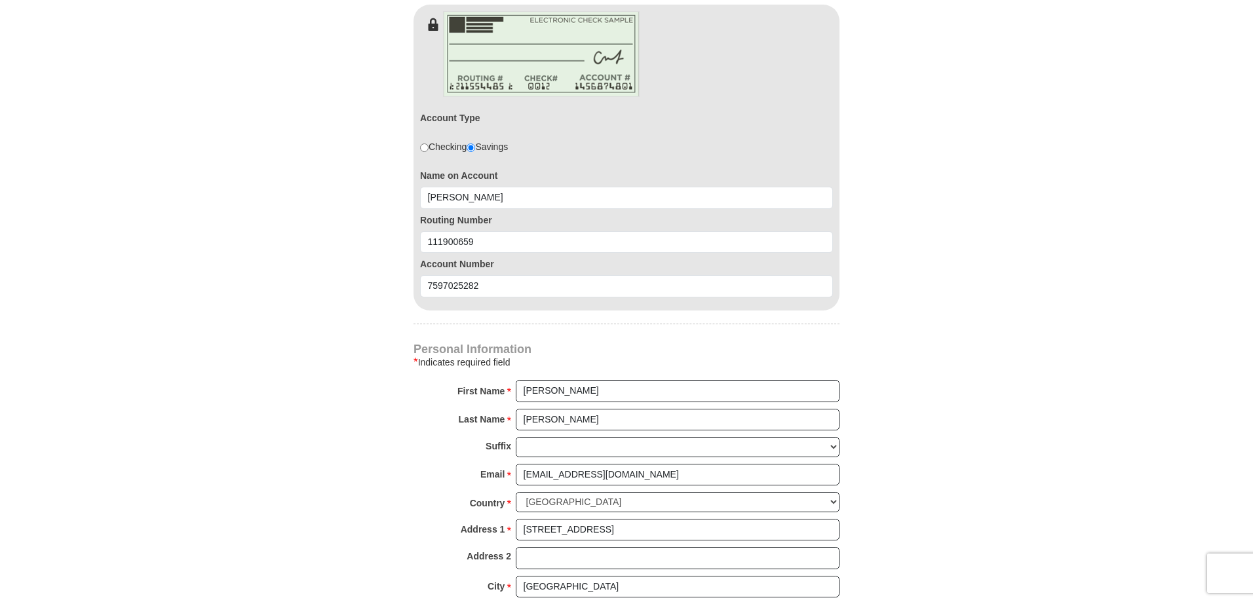
scroll to position [1572, 0]
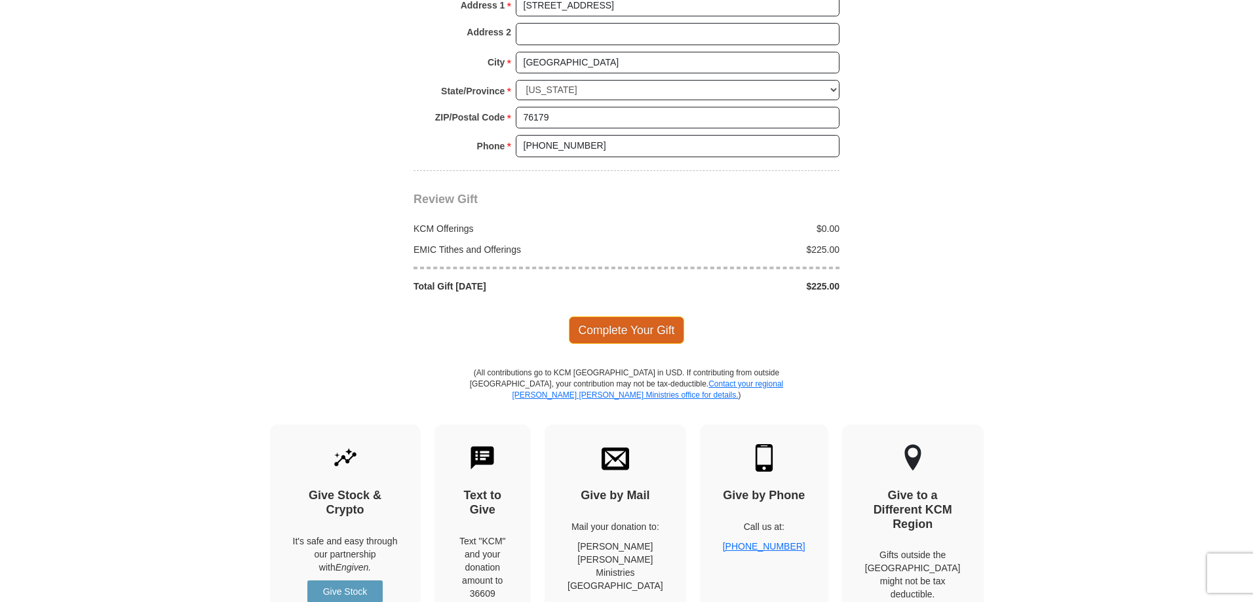
click at [611, 320] on span "Complete Your Gift" at bounding box center [627, 330] width 116 height 28
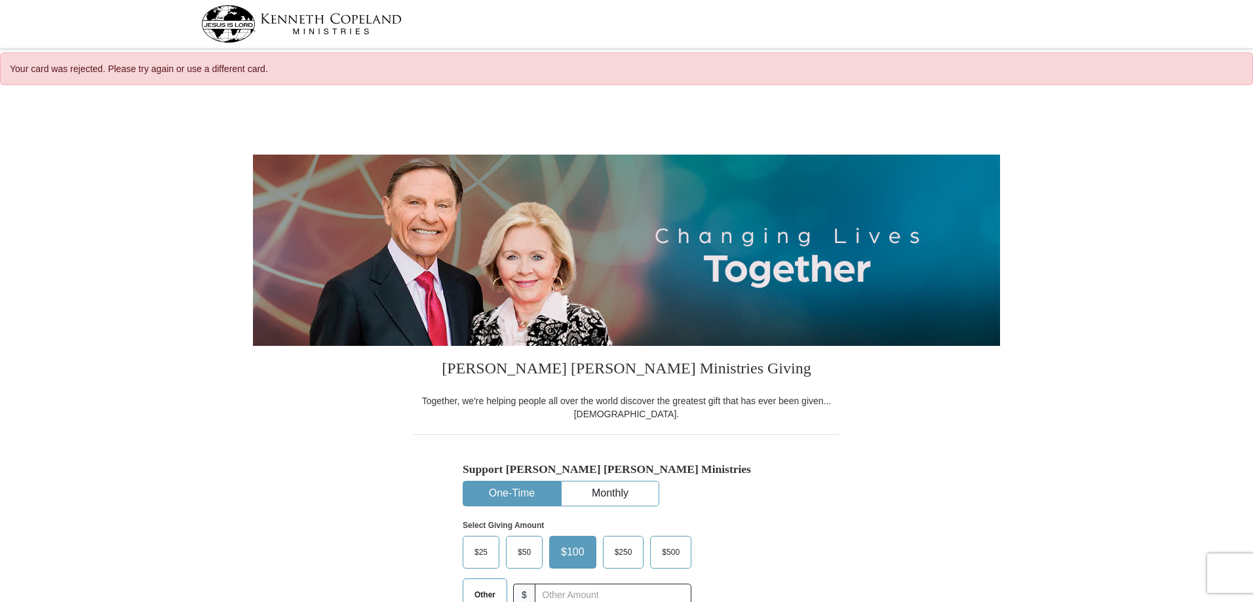
select select "[GEOGRAPHIC_DATA]"
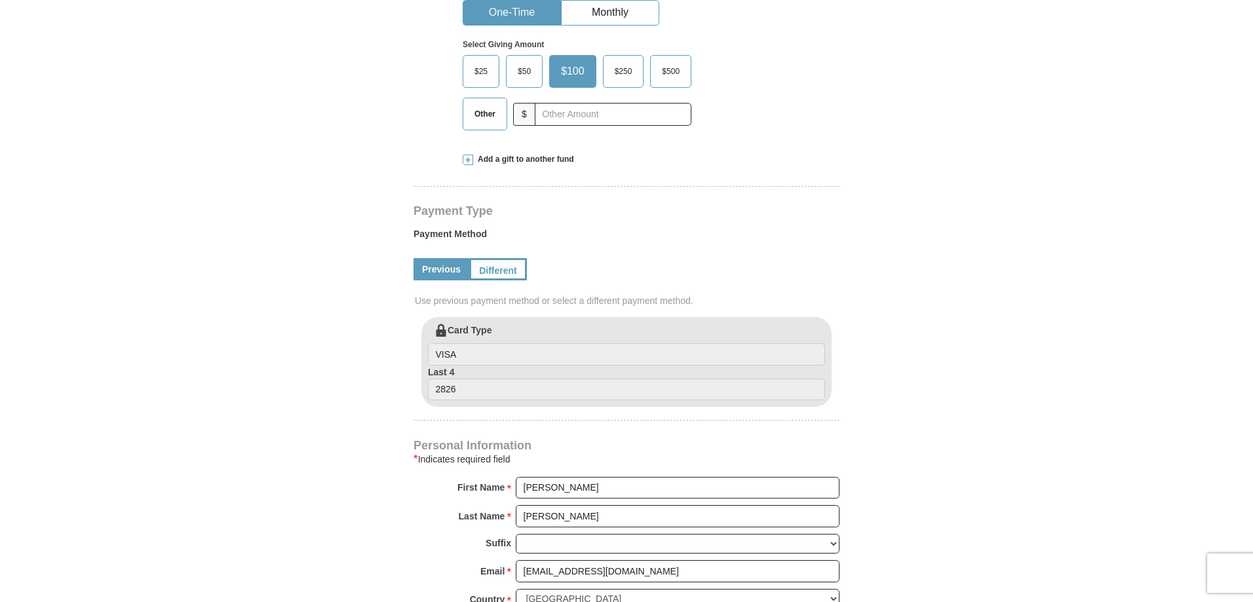
scroll to position [524, 0]
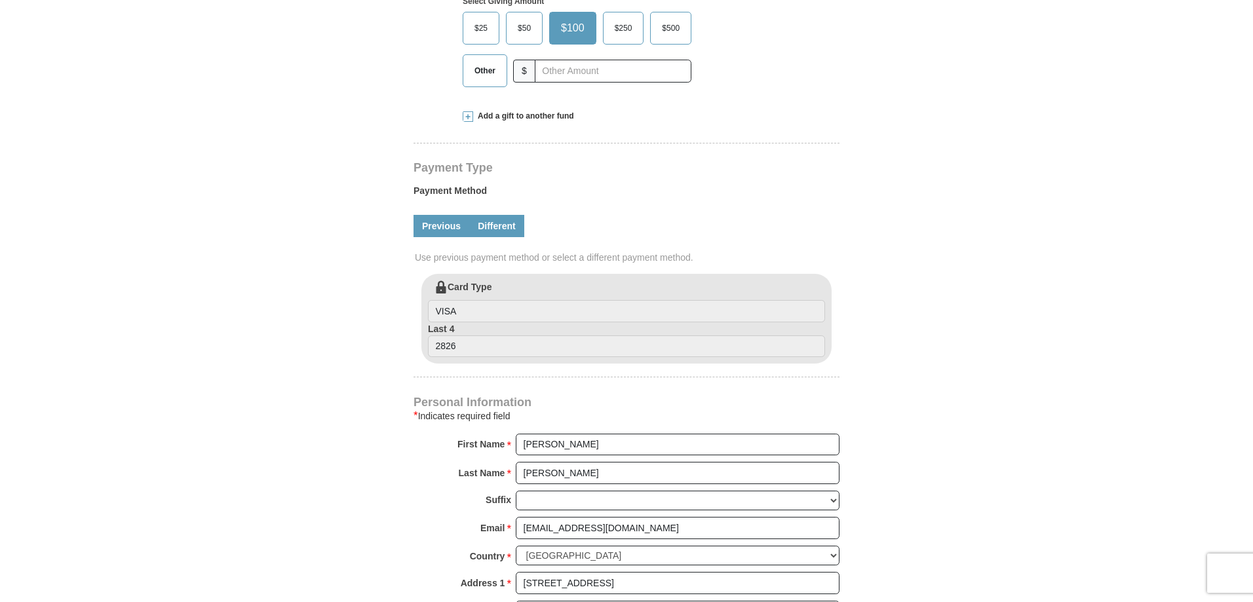
click at [498, 229] on link "Different" at bounding box center [496, 226] width 55 height 22
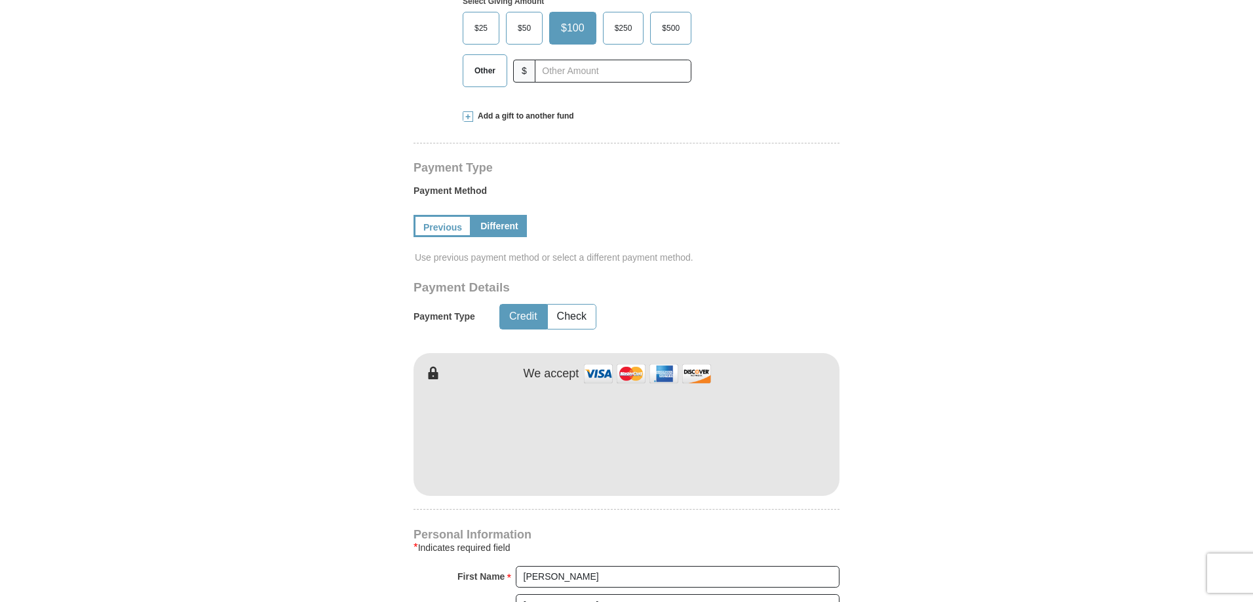
click at [533, 316] on button "Credit" at bounding box center [523, 317] width 47 height 24
click at [571, 313] on button "Check" at bounding box center [572, 317] width 48 height 24
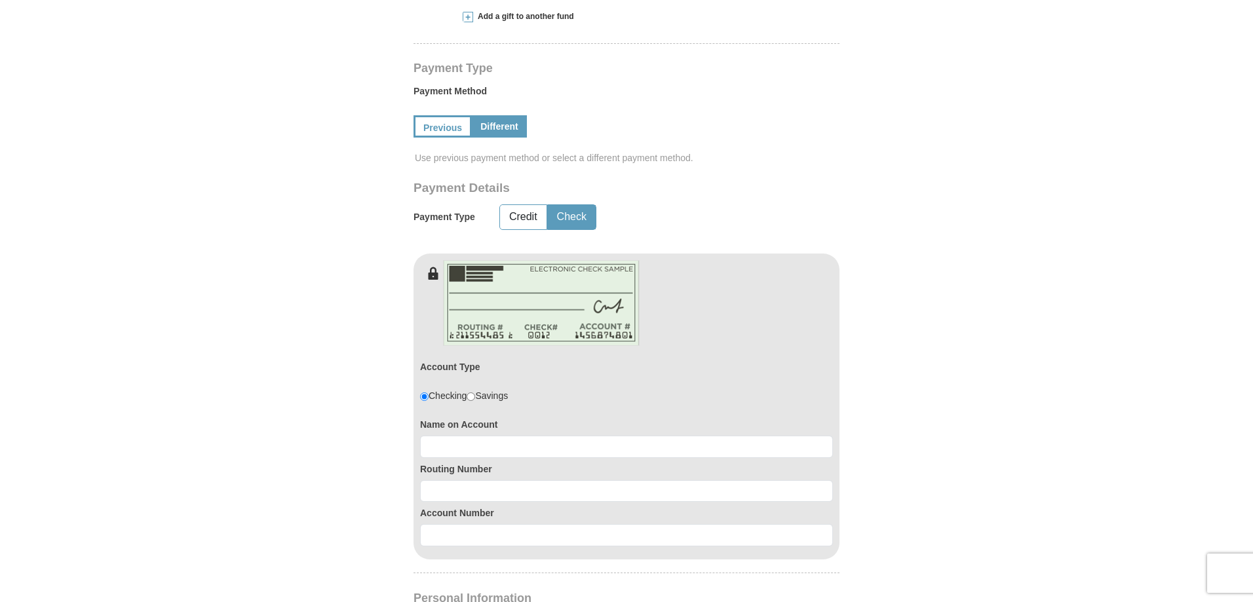
scroll to position [655, 0]
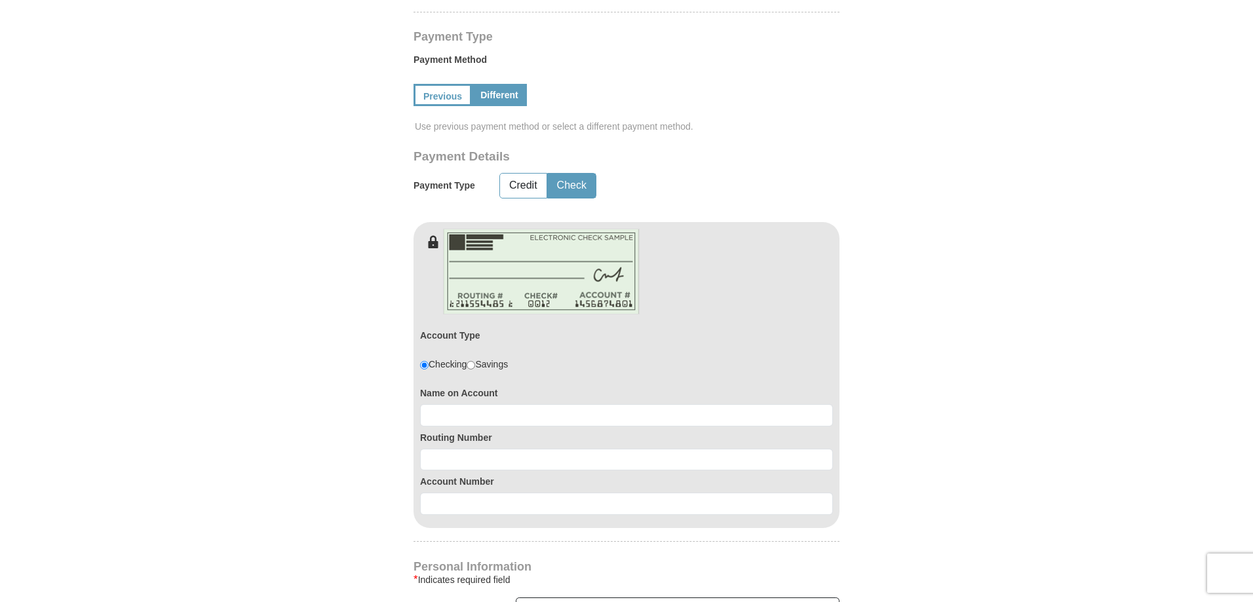
click at [475, 368] on input "radio" at bounding box center [470, 365] width 9 height 9
radio input "true"
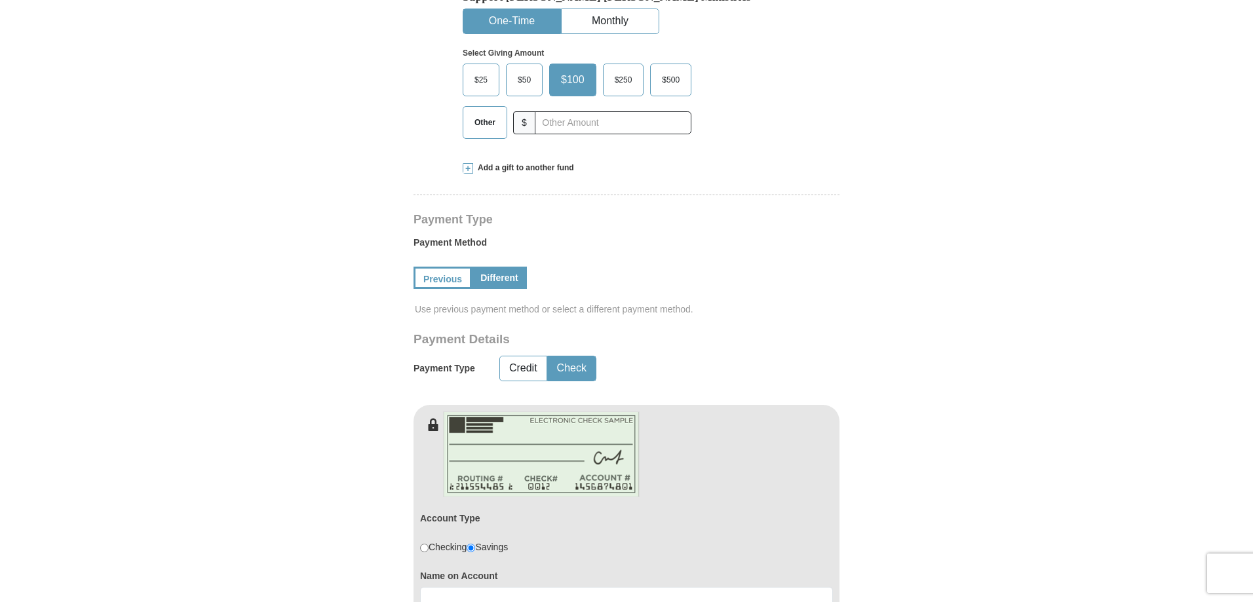
scroll to position [524, 0]
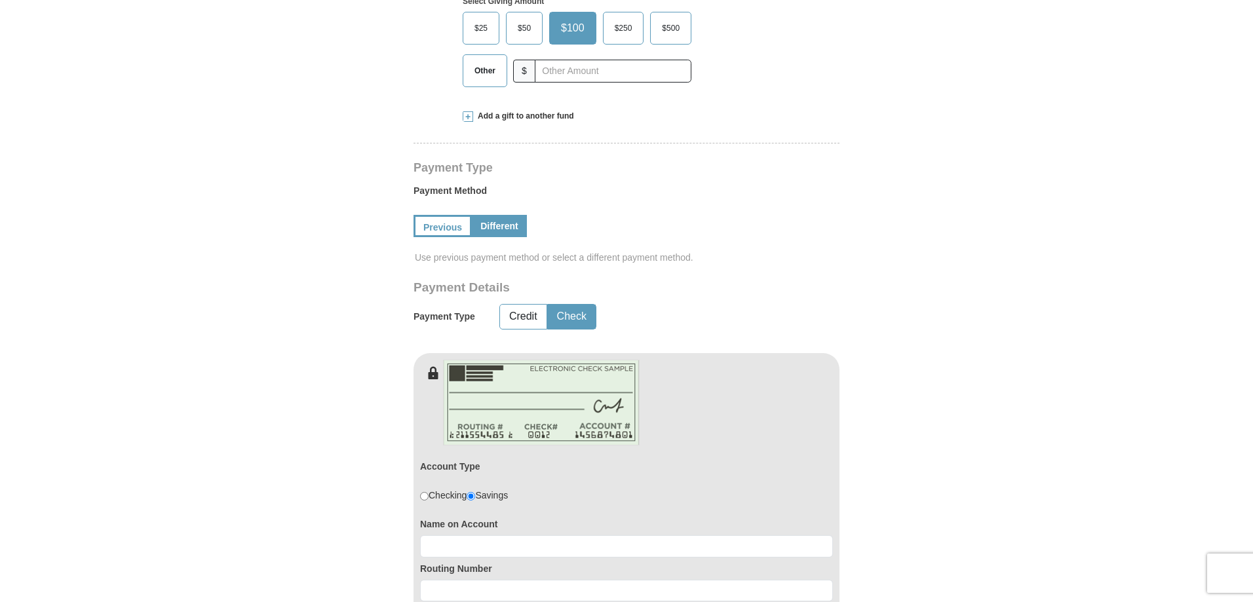
click at [484, 64] on span "Other" at bounding box center [485, 71] width 34 height 20
click at [0, 0] on input "Other" at bounding box center [0, 0] width 0 height 0
click at [468, 117] on span at bounding box center [467, 116] width 10 height 10
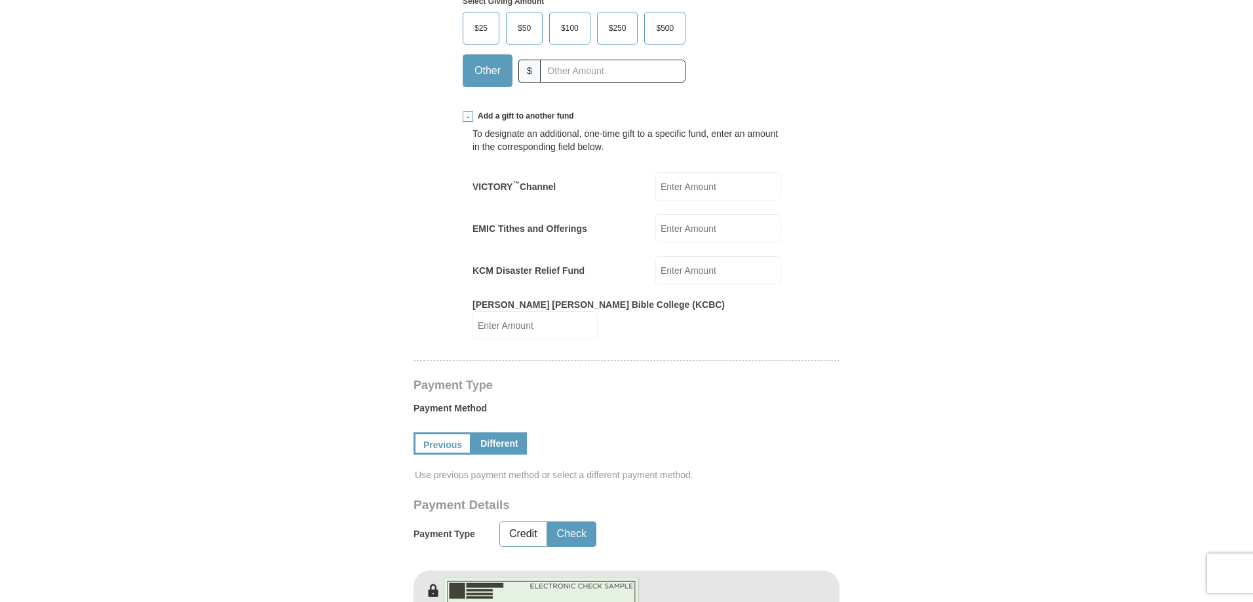
click at [683, 227] on input "EMIC Tithes and Offerings" at bounding box center [717, 228] width 125 height 28
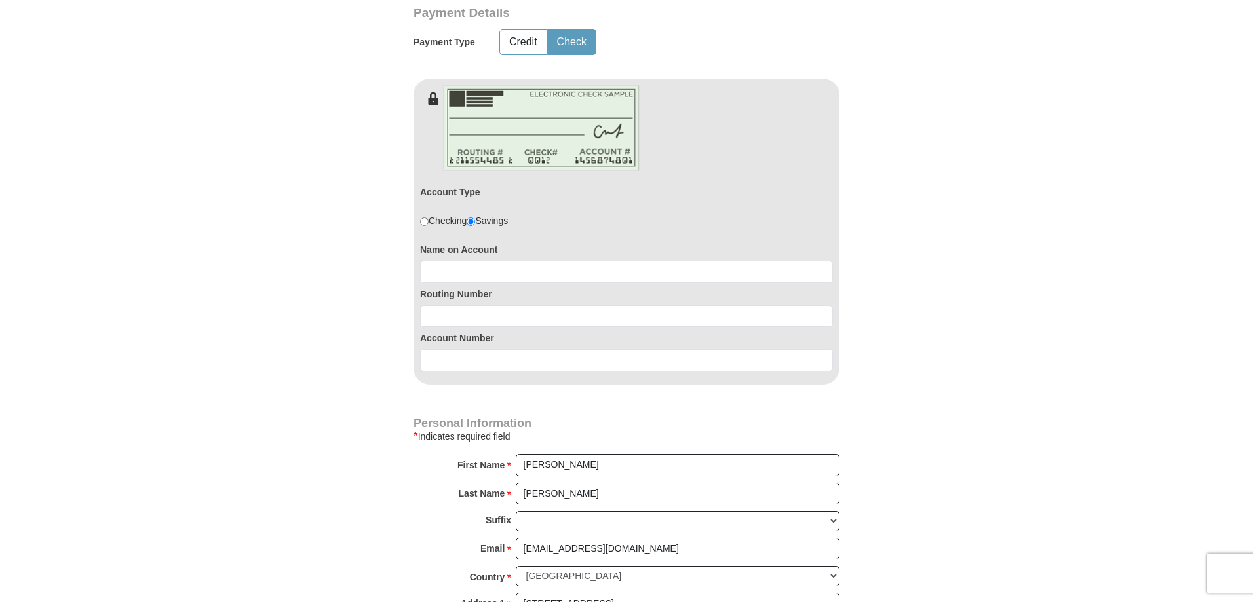
scroll to position [1048, 0]
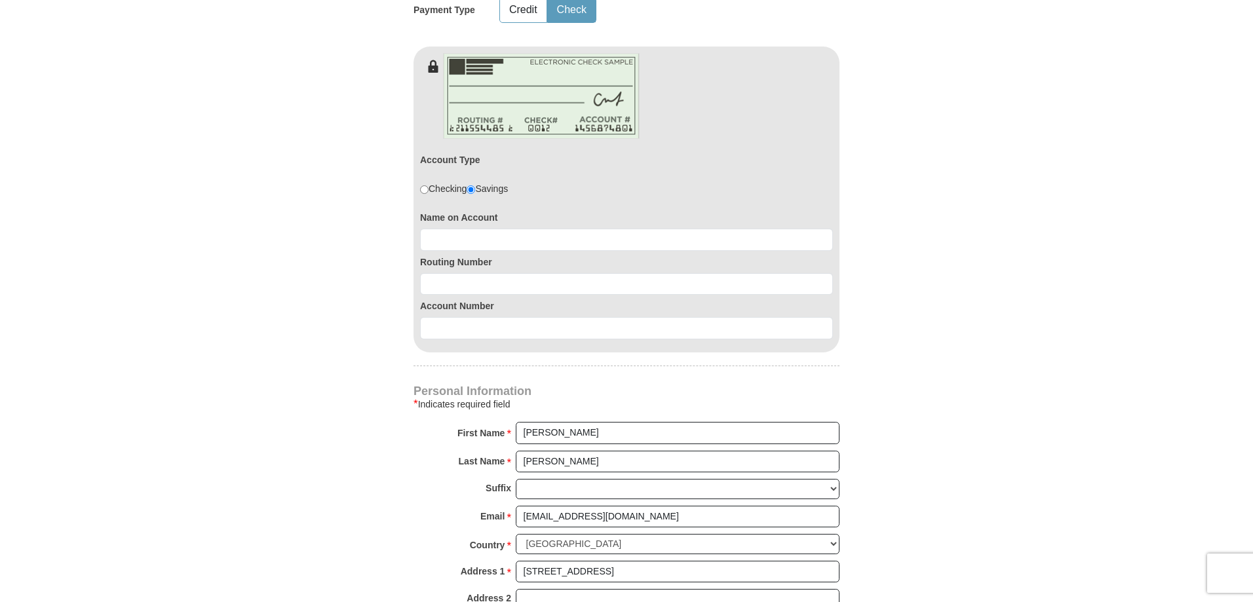
type input "225"
click at [492, 229] on input at bounding box center [626, 240] width 413 height 22
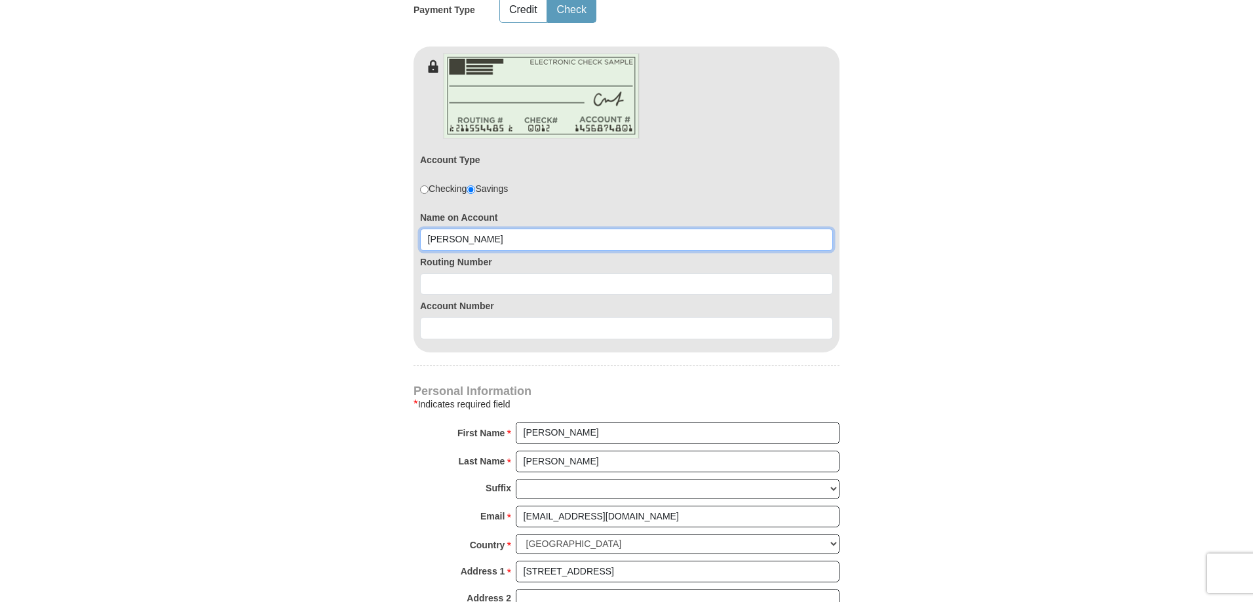
type input "Cynthia L Benton"
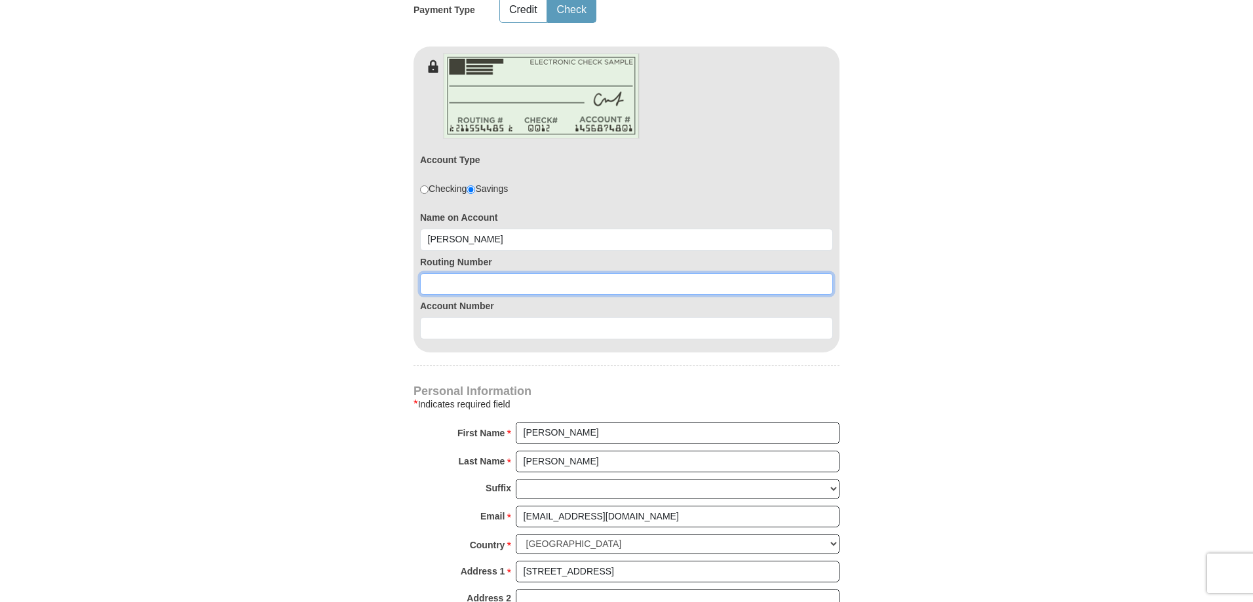
click at [500, 273] on input at bounding box center [626, 284] width 413 height 22
type input "580806216"
click at [478, 320] on input at bounding box center [626, 328] width 413 height 22
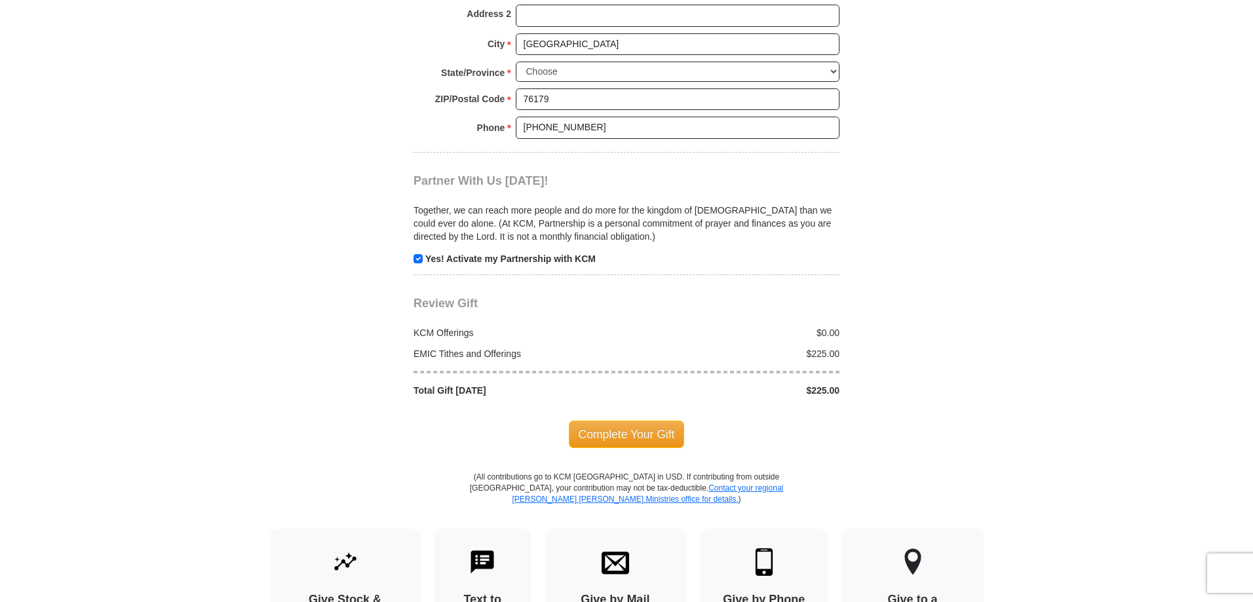
scroll to position [1703, 0]
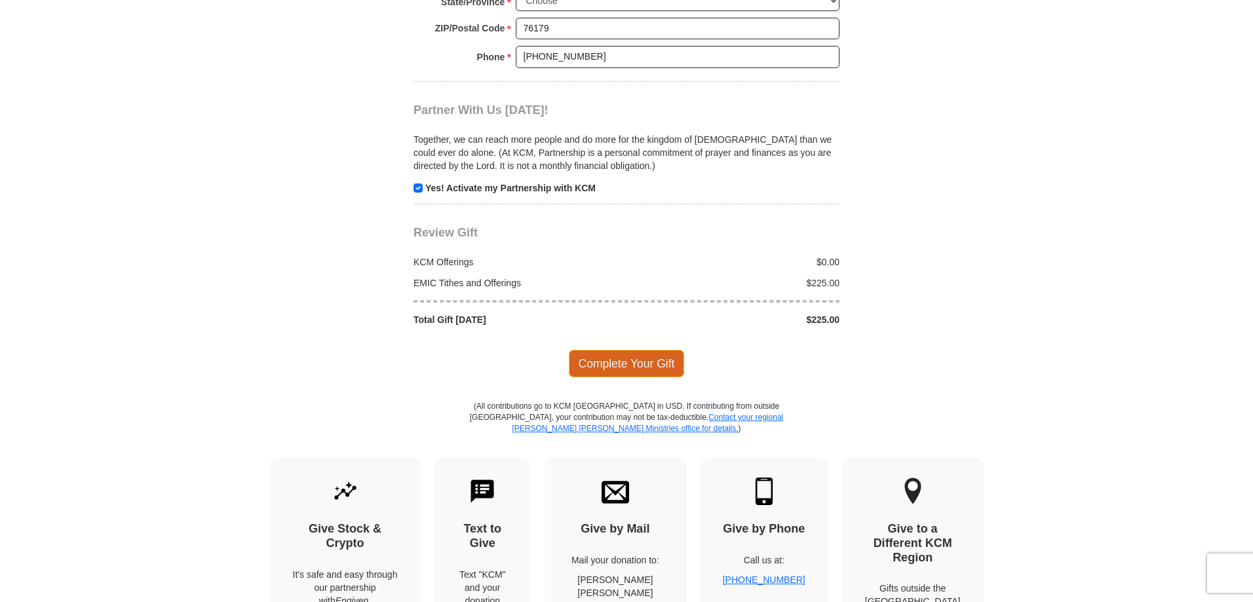
type input "7597025282"
click at [628, 355] on span "Complete Your Gift" at bounding box center [627, 364] width 116 height 28
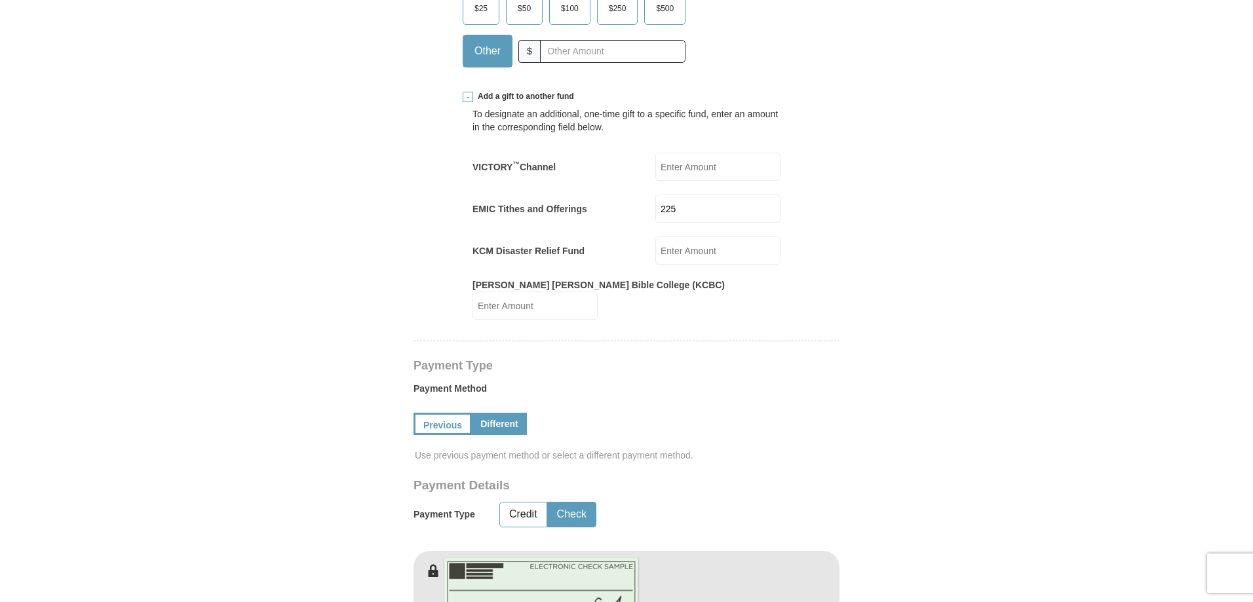
scroll to position [675, 0]
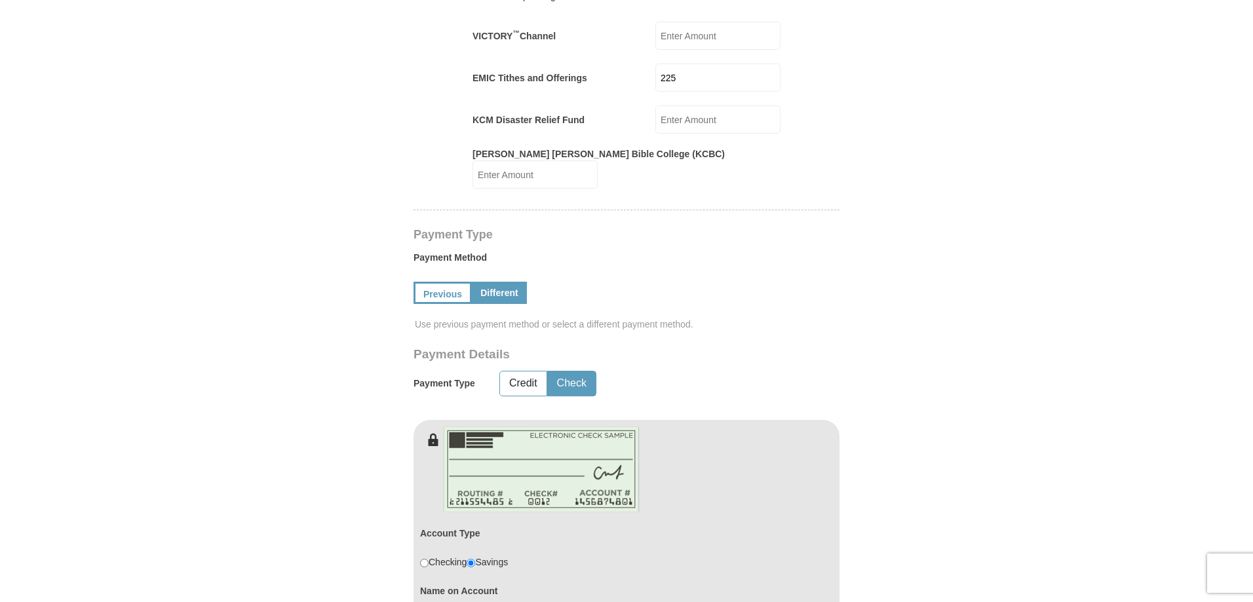
click at [578, 374] on button "Check" at bounding box center [572, 383] width 48 height 24
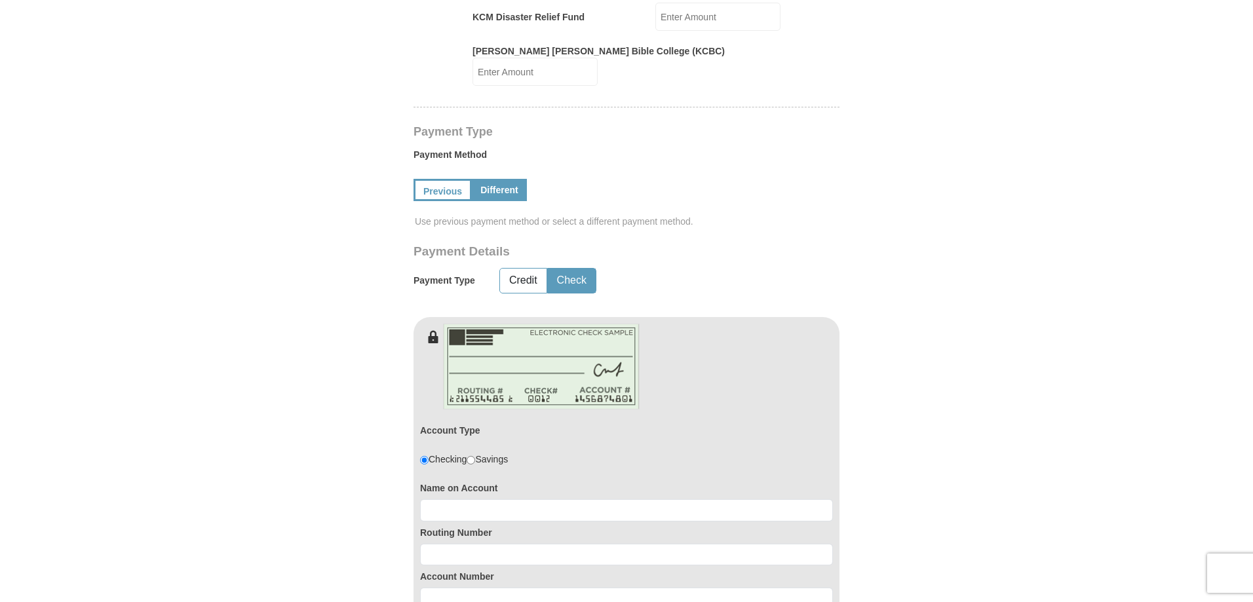
scroll to position [806, 0]
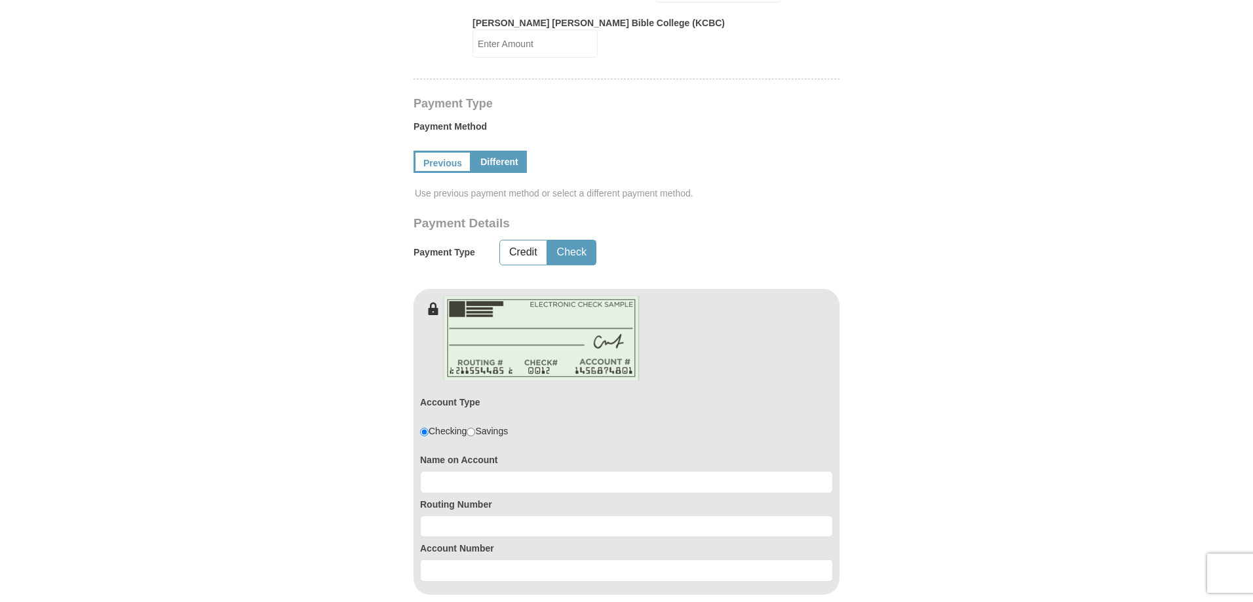
click at [475, 428] on input "radio" at bounding box center [470, 432] width 9 height 9
radio input "true"
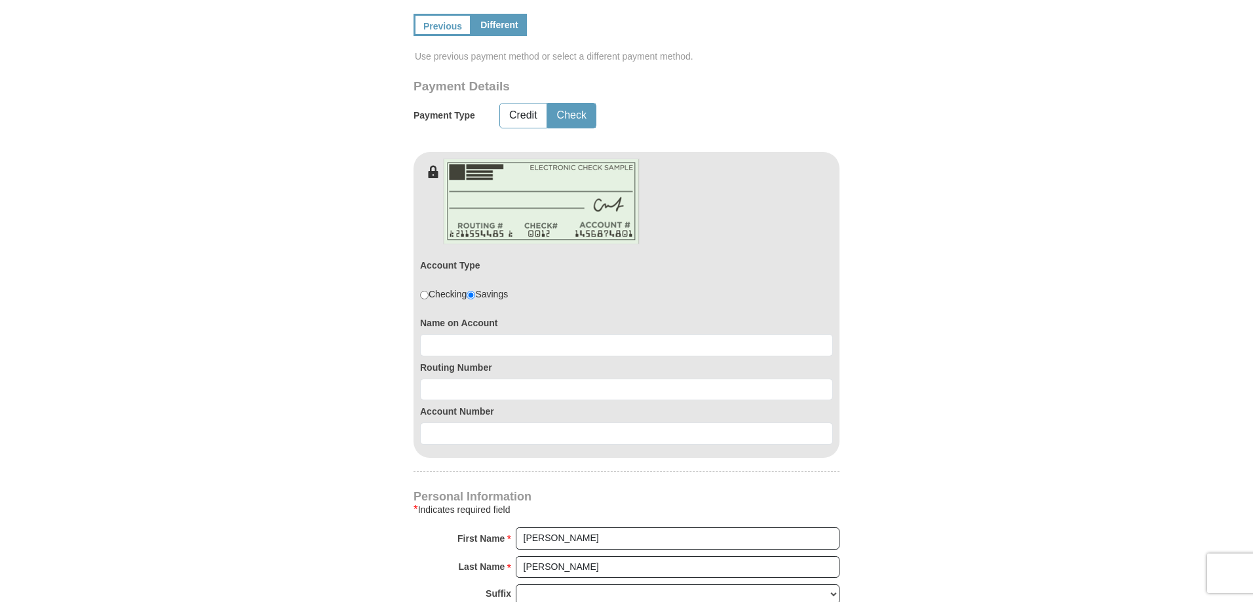
scroll to position [937, 0]
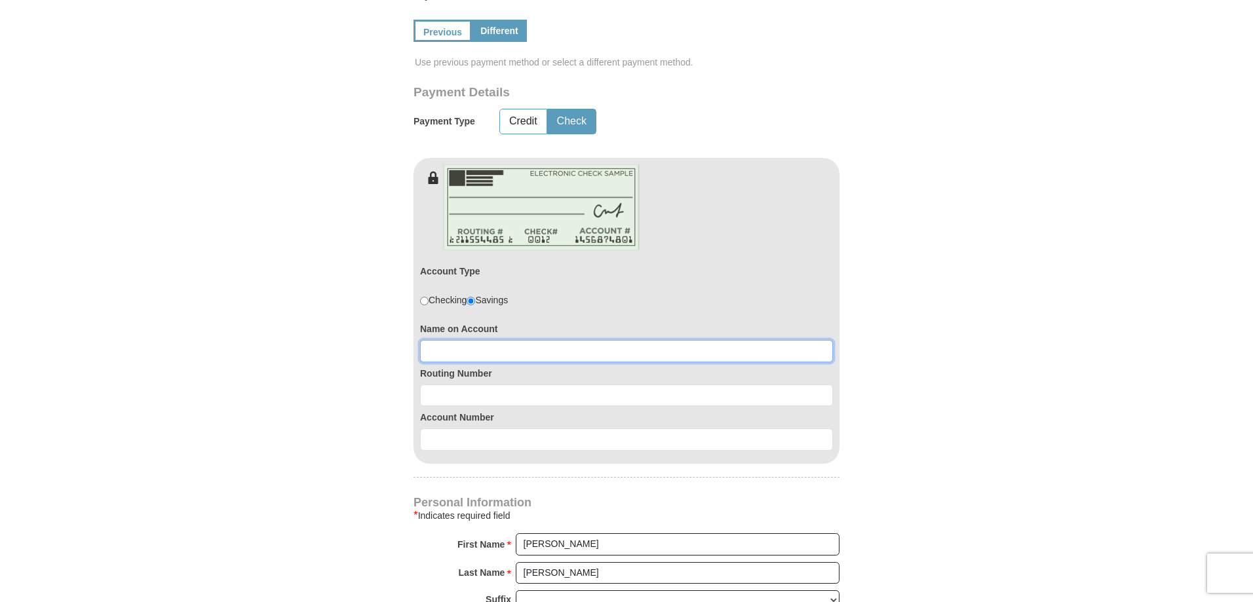
click at [528, 343] on input at bounding box center [626, 351] width 413 height 22
type input "Cynthia L Benton"
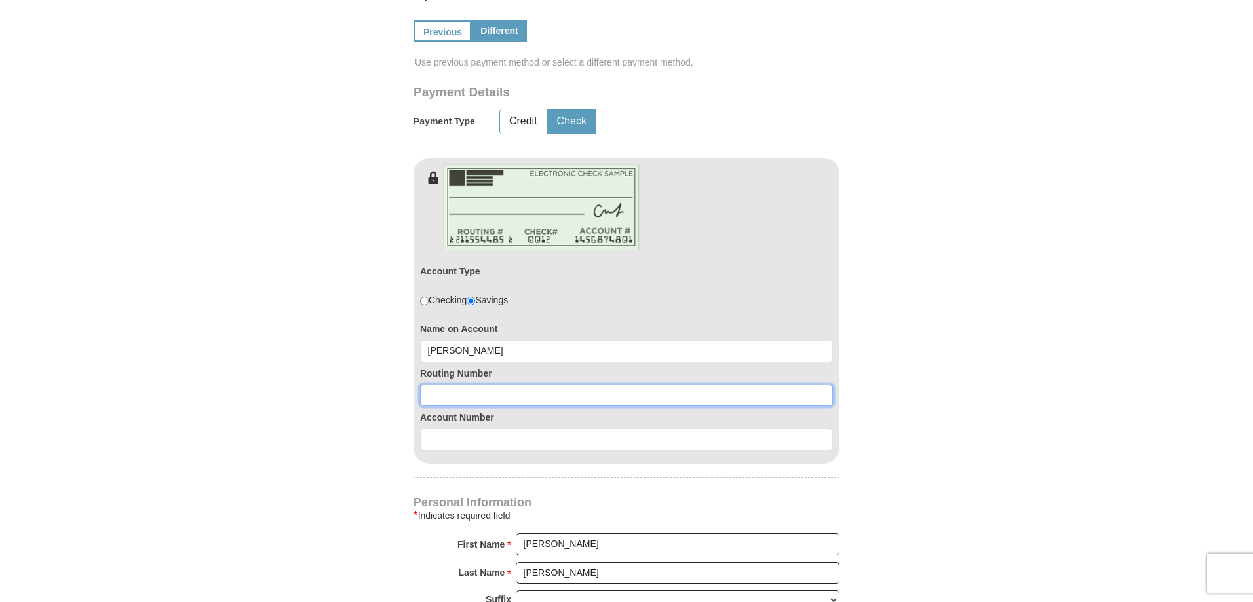
click at [509, 385] on input at bounding box center [626, 396] width 413 height 22
type input "111900659"
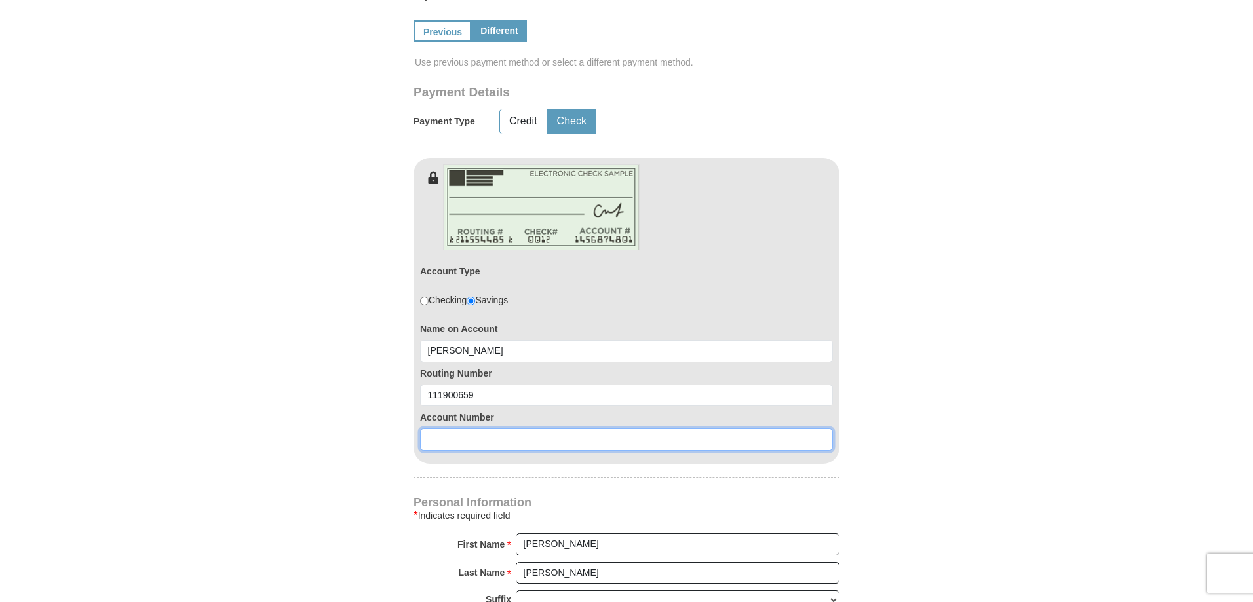
click at [523, 431] on input at bounding box center [626, 439] width 413 height 22
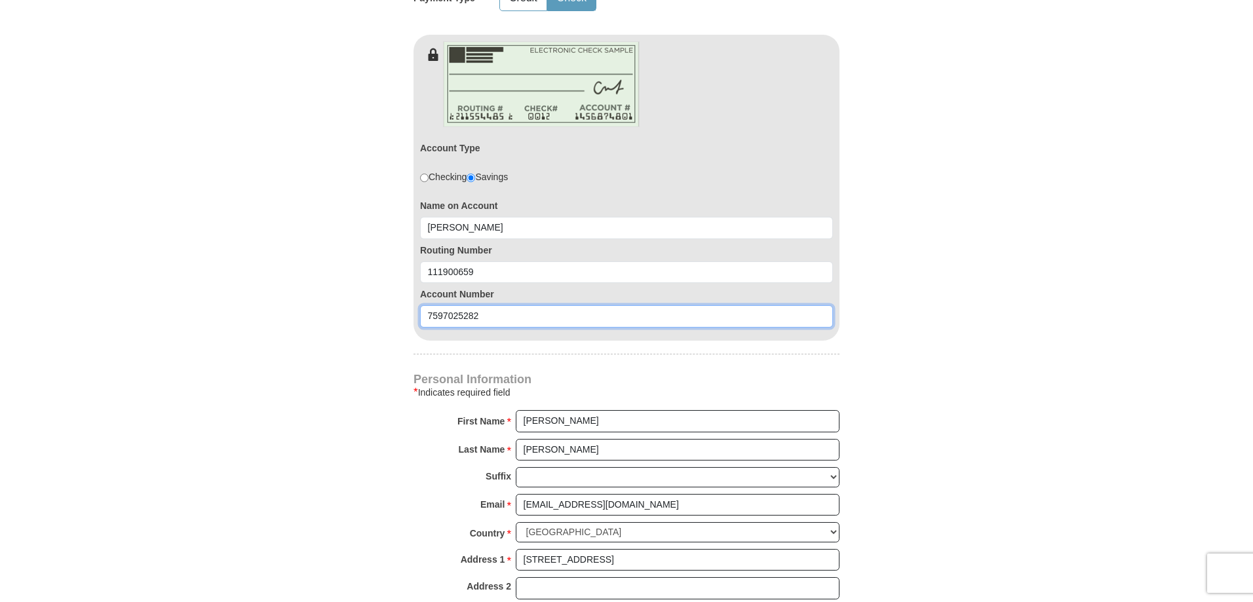
scroll to position [806, 0]
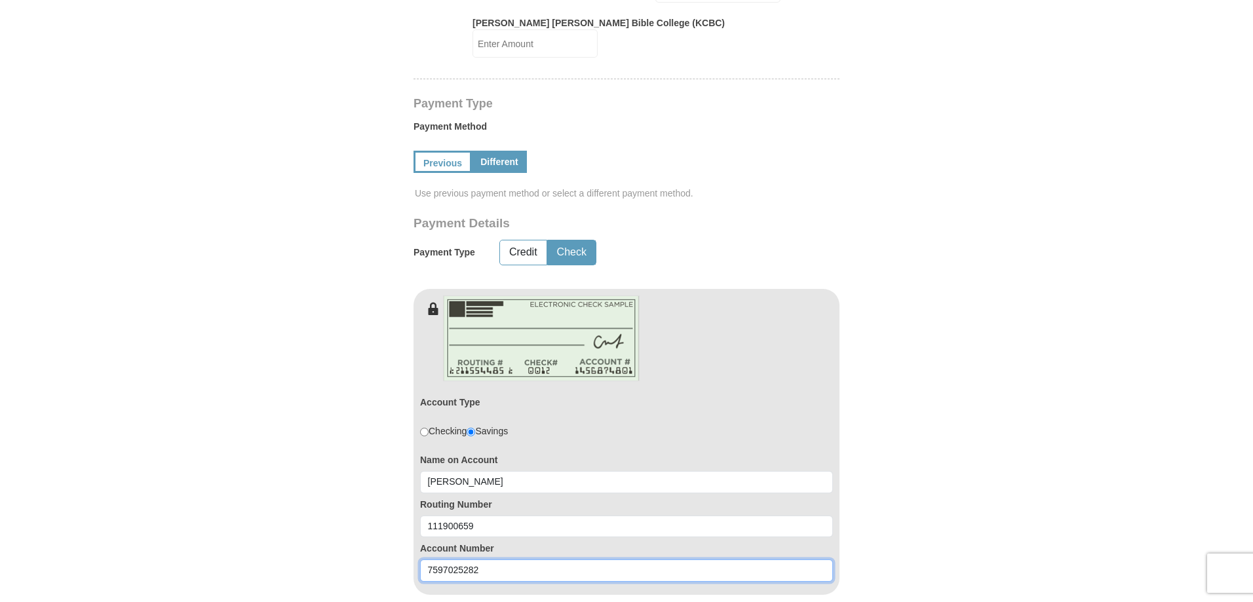
type input "7597025282"
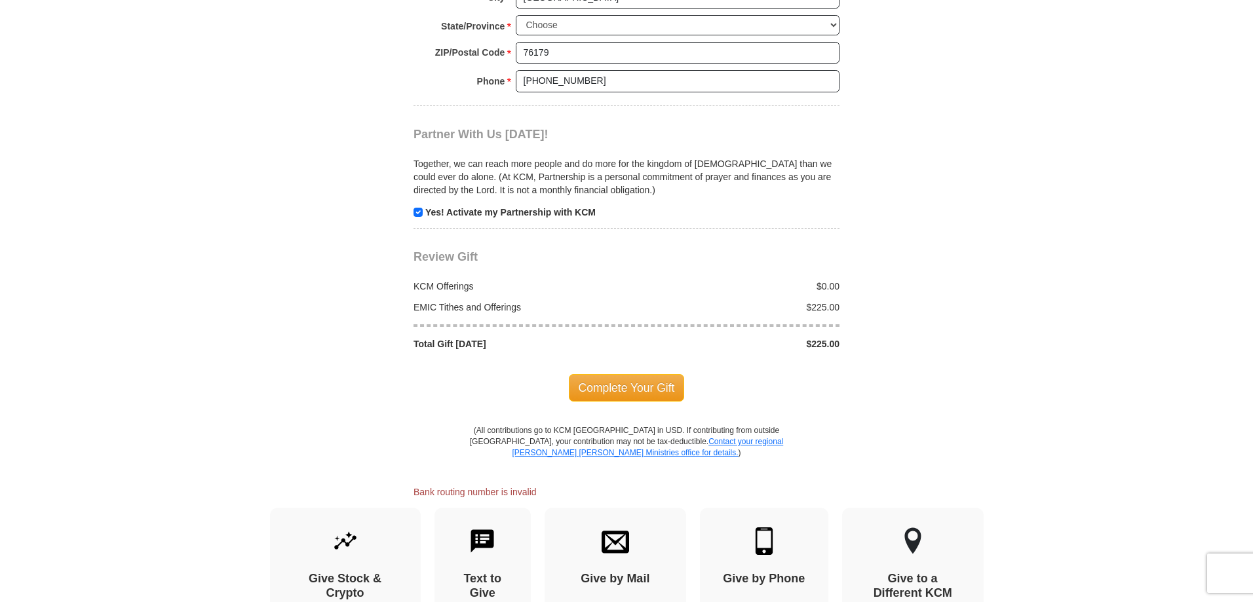
scroll to position [1723, 0]
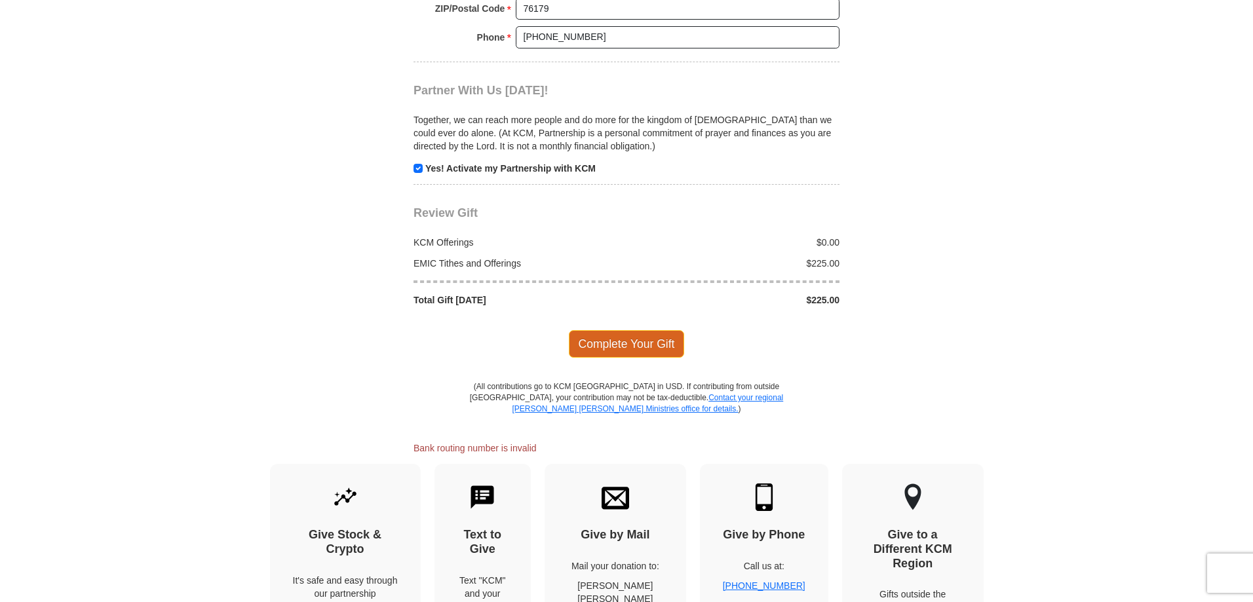
click at [623, 330] on span "Complete Your Gift" at bounding box center [627, 344] width 116 height 28
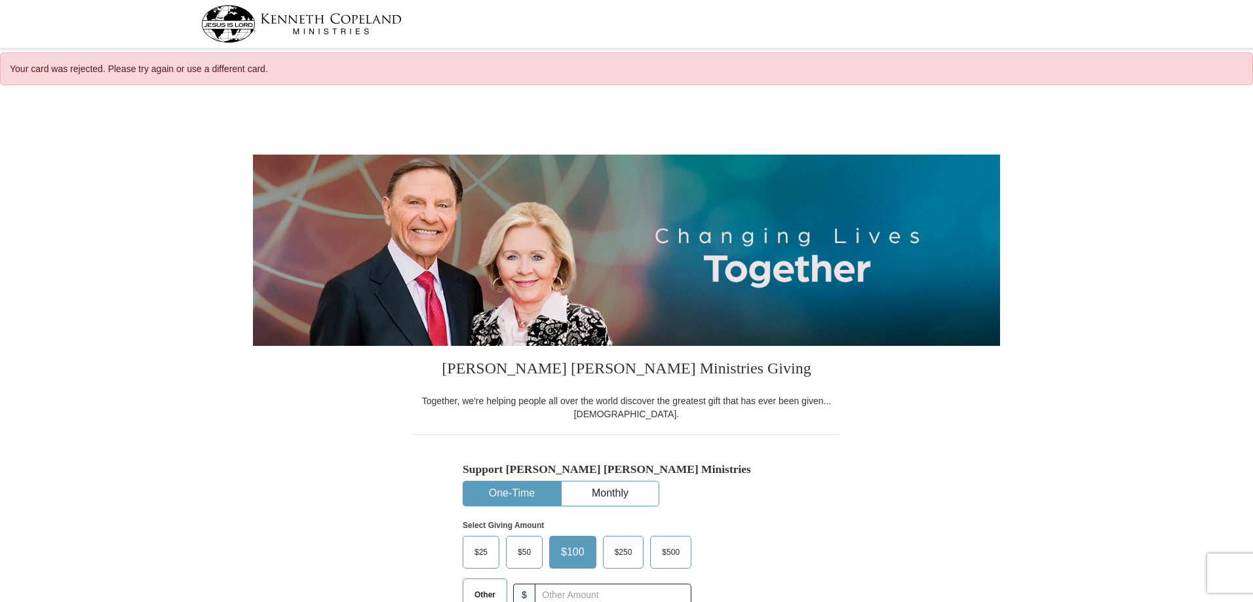
select select "[GEOGRAPHIC_DATA]"
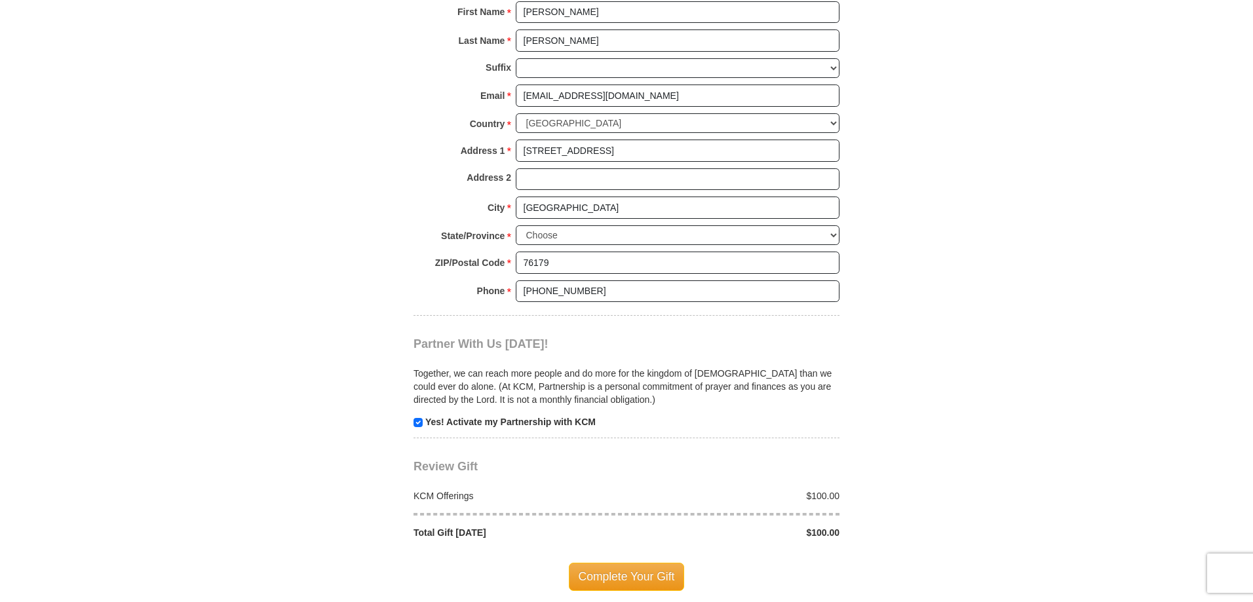
scroll to position [655, 0]
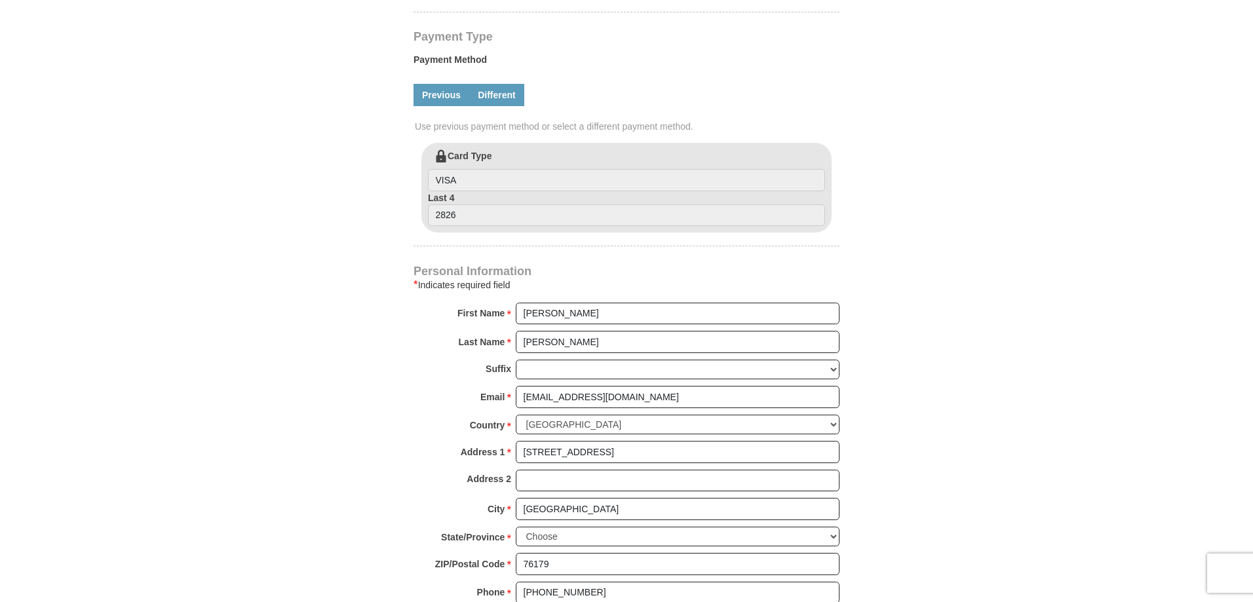
click at [493, 91] on link "Different" at bounding box center [496, 95] width 55 height 22
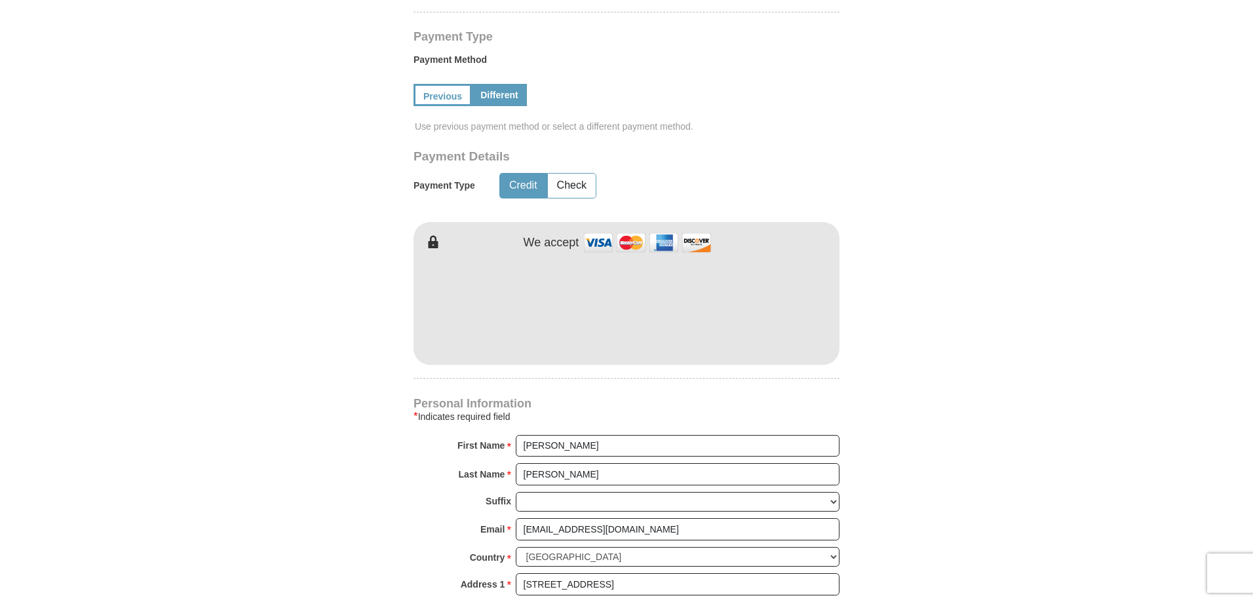
click at [526, 185] on button "Credit" at bounding box center [523, 186] width 47 height 24
click at [578, 185] on button "Check" at bounding box center [572, 186] width 48 height 24
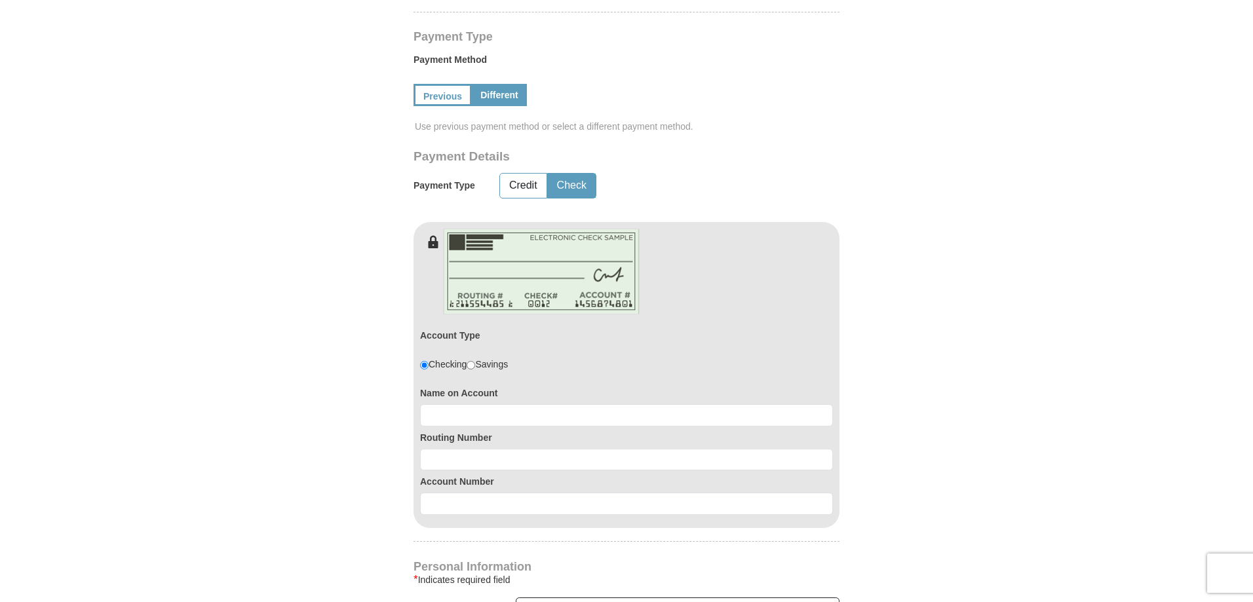
click at [474, 367] on input "radio" at bounding box center [470, 365] width 9 height 9
radio input "true"
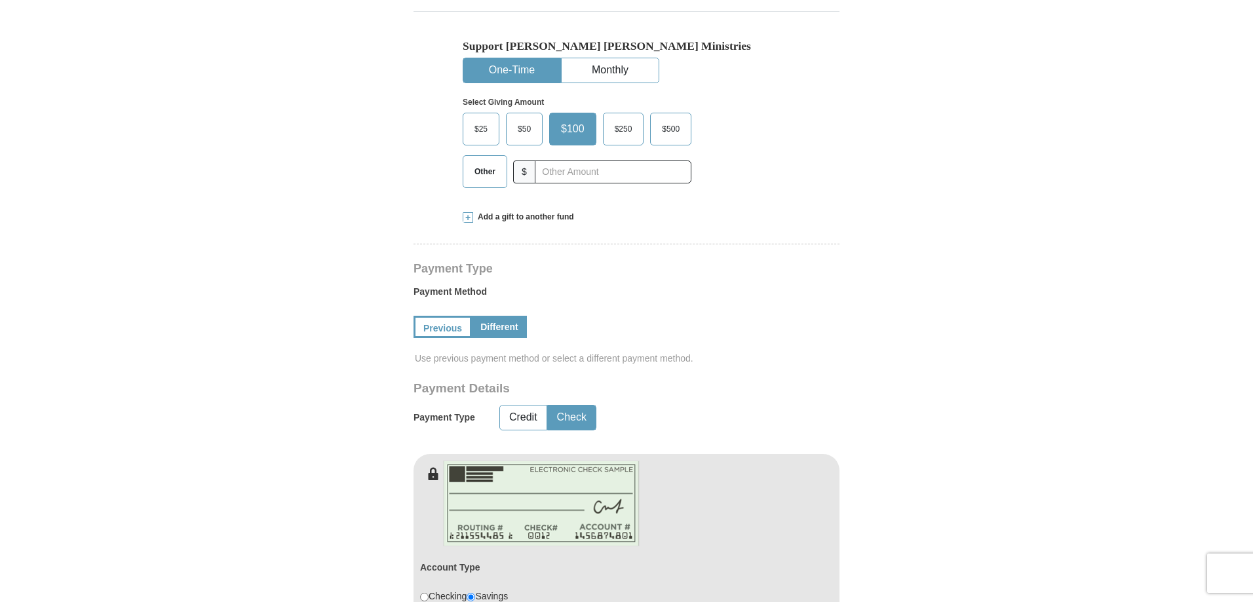
scroll to position [393, 0]
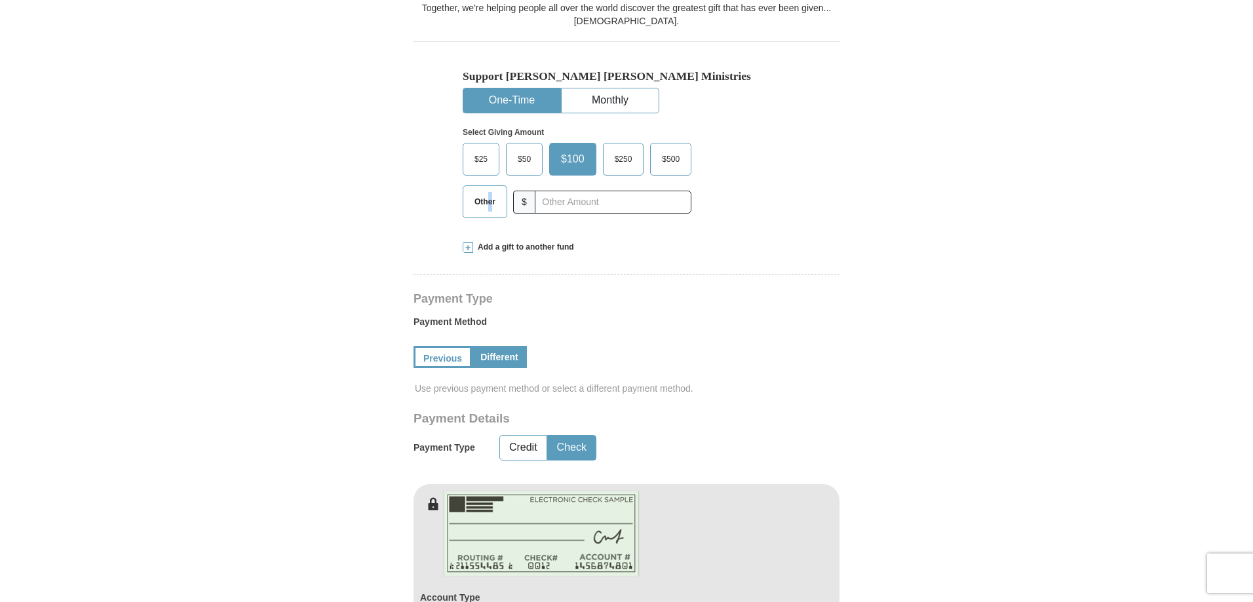
click at [489, 202] on span "Other" at bounding box center [485, 202] width 34 height 20
click at [470, 245] on span at bounding box center [467, 247] width 10 height 10
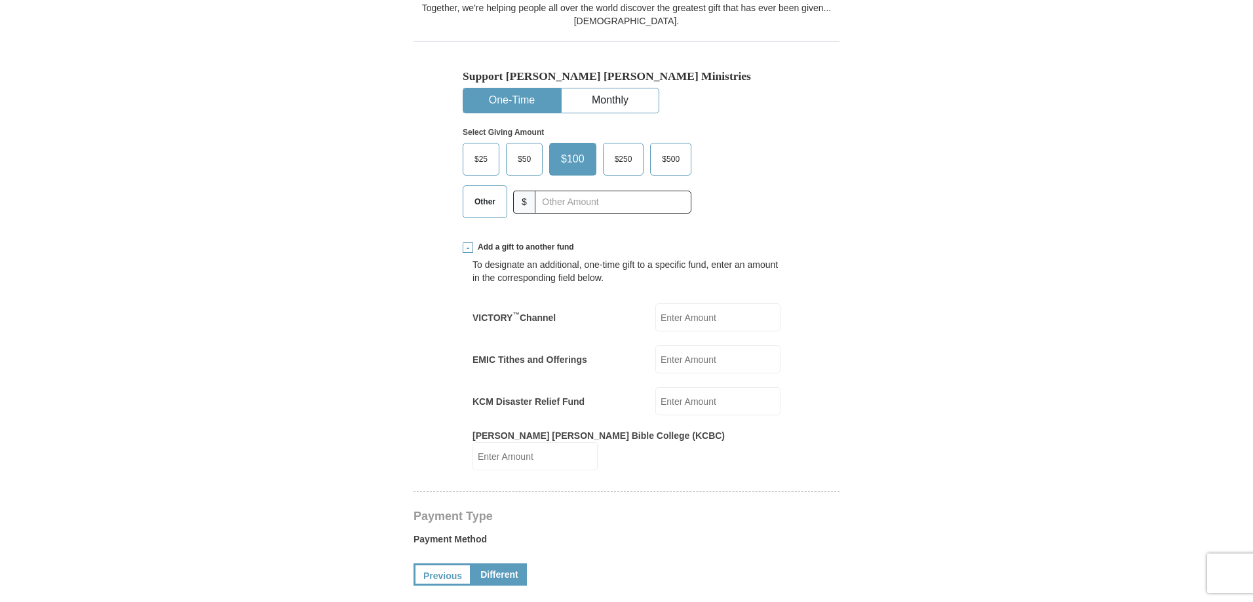
click at [483, 200] on span "Other" at bounding box center [485, 202] width 34 height 20
click at [0, 0] on input "Other" at bounding box center [0, 0] width 0 height 0
click at [677, 358] on input "EMIC Tithes and Offerings" at bounding box center [717, 359] width 125 height 28
type input "225"
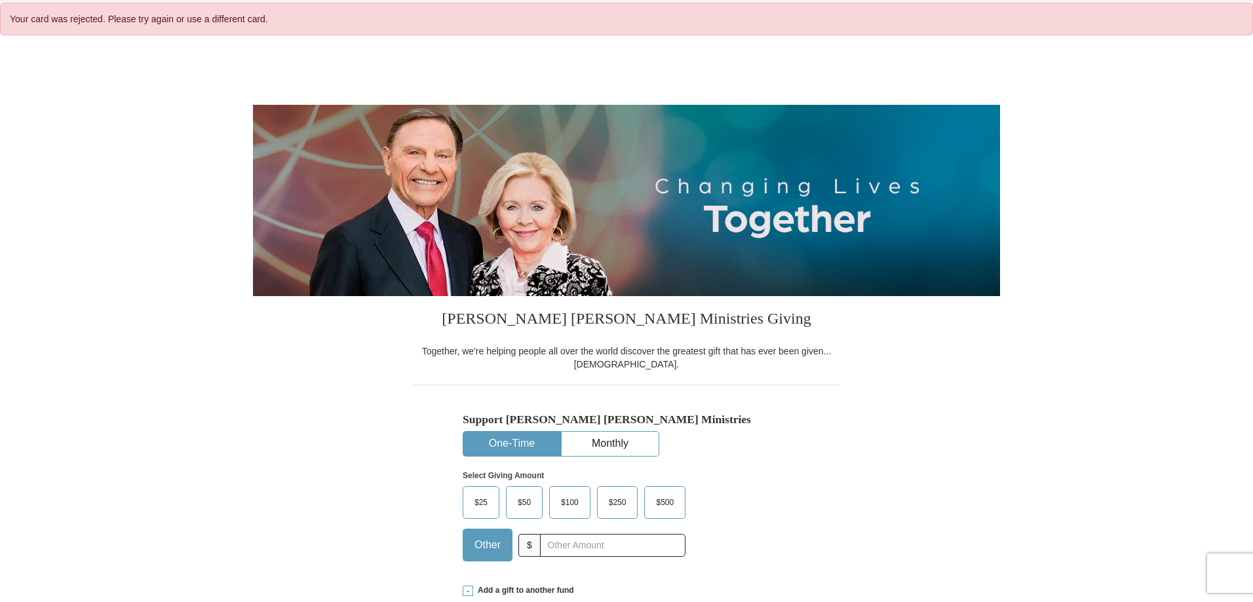
scroll to position [0, 0]
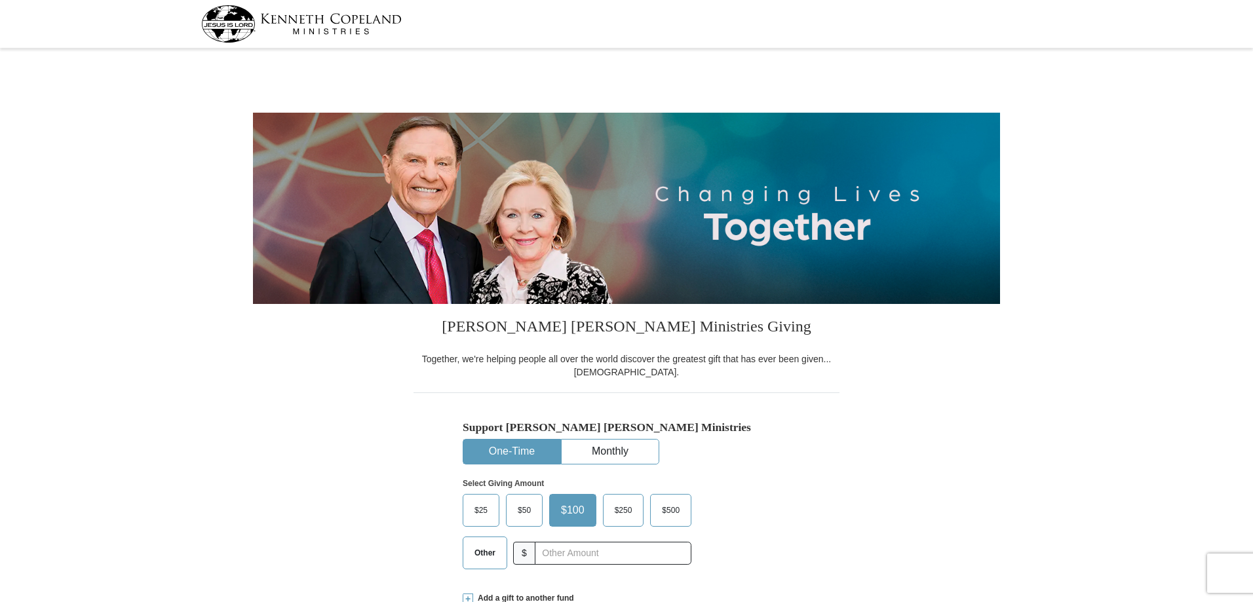
select select "MS"
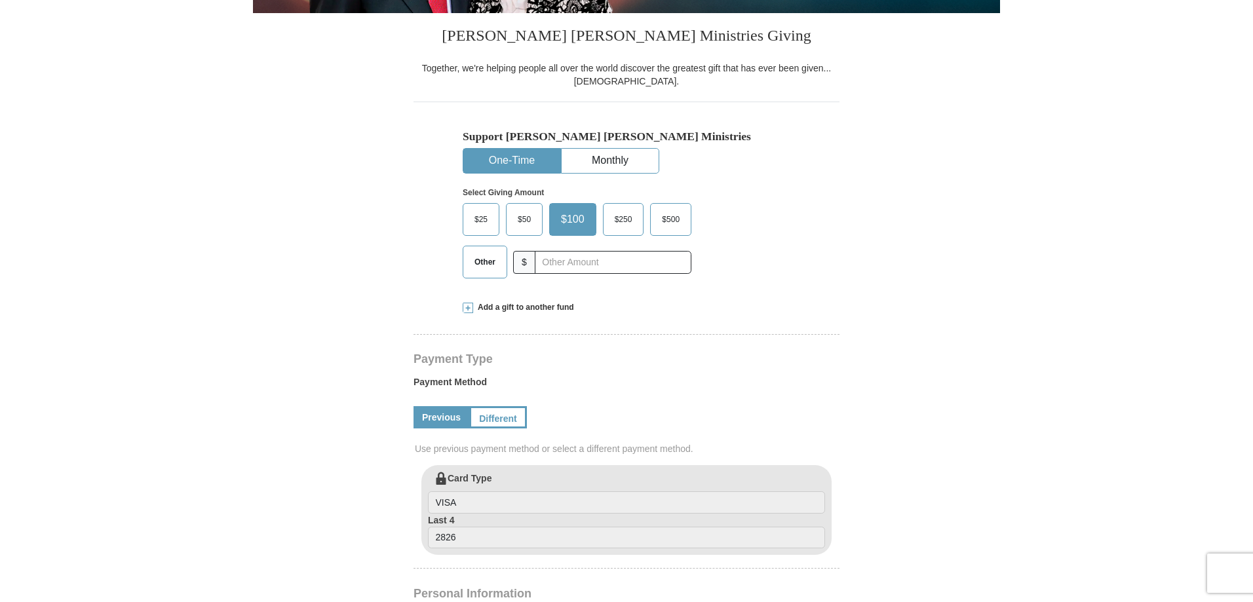
scroll to position [131, 0]
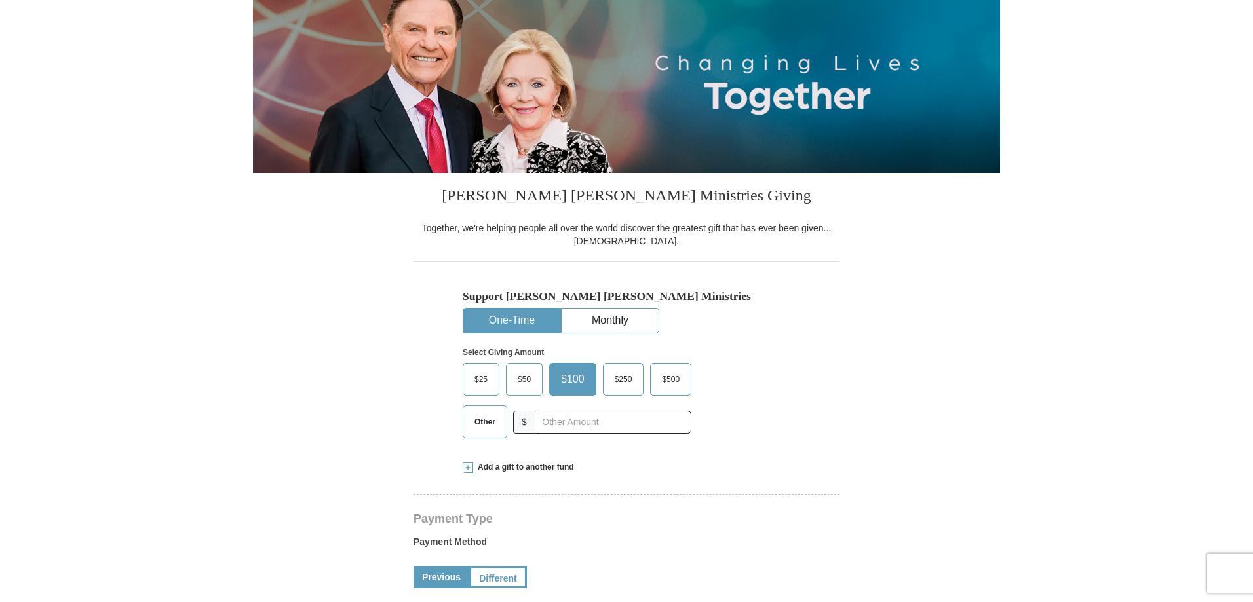
click at [465, 469] on span at bounding box center [467, 467] width 10 height 10
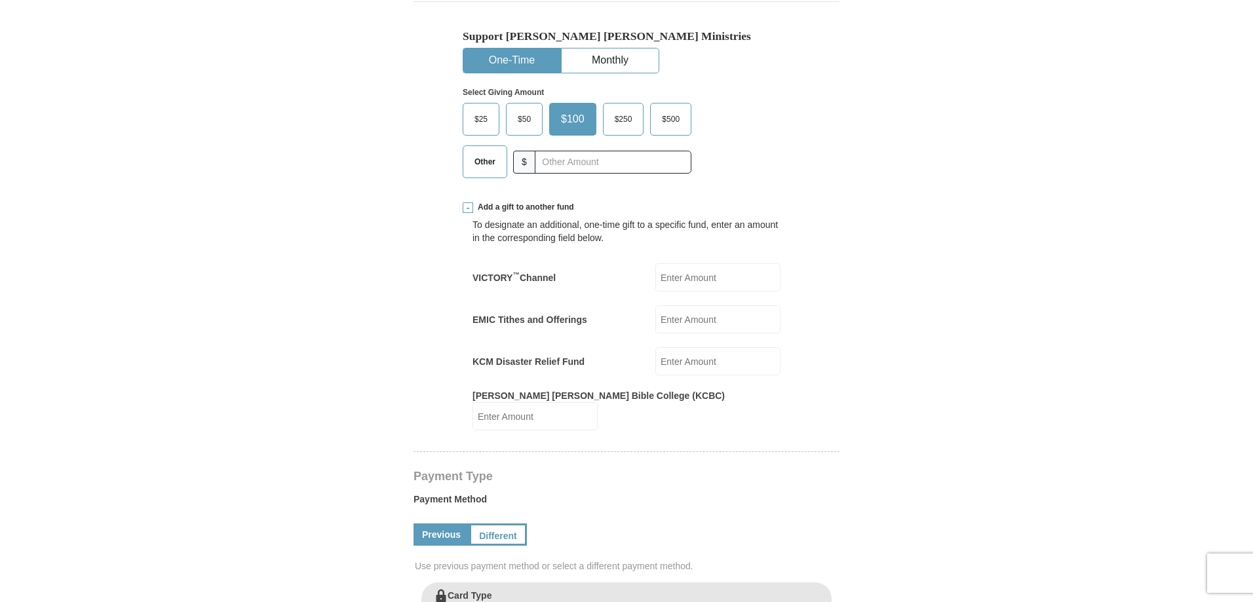
scroll to position [393, 0]
click at [698, 316] on input "EMIC Tithes and Offerings" at bounding box center [717, 317] width 125 height 28
type input "225"
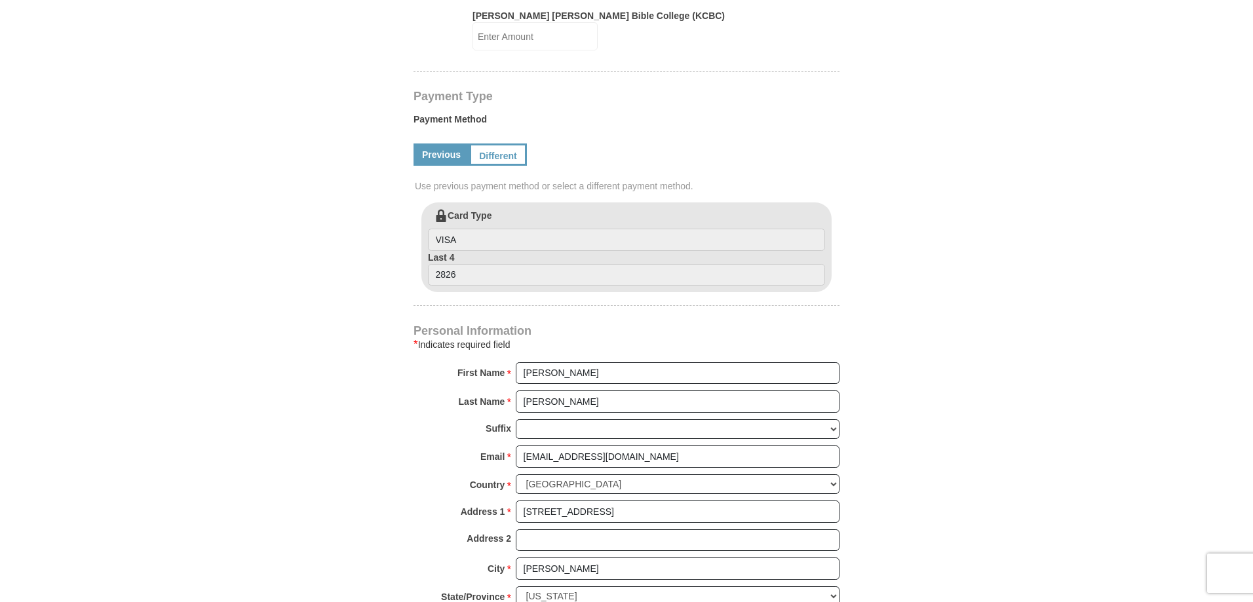
scroll to position [655, 0]
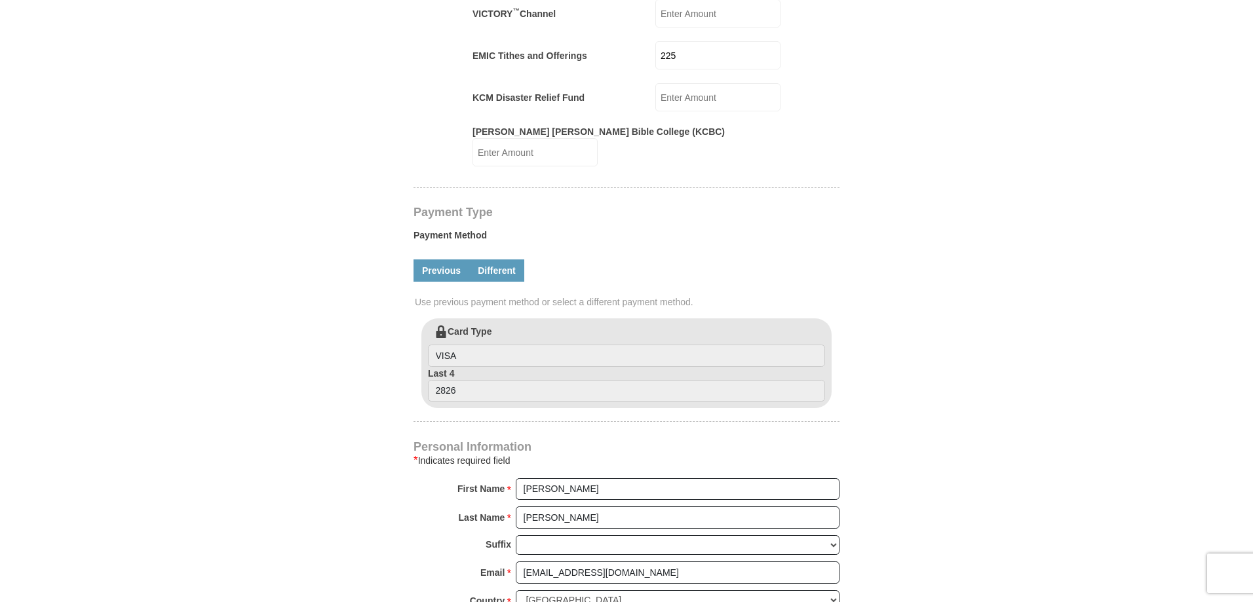
click at [498, 261] on link "Different" at bounding box center [496, 270] width 55 height 22
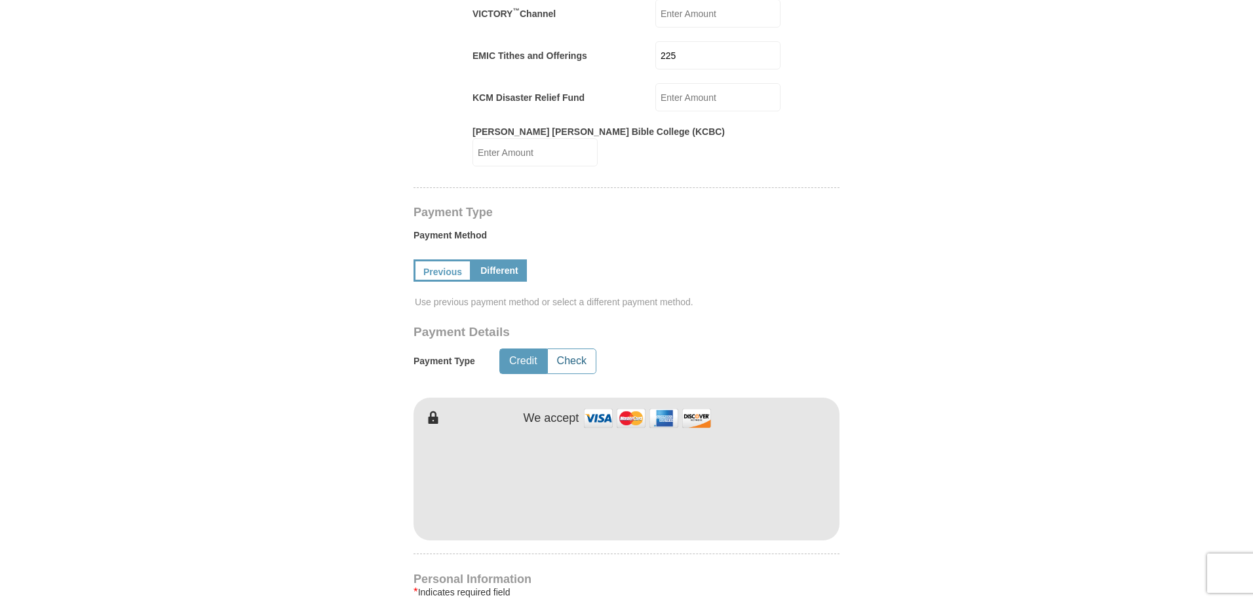
click at [567, 350] on button "Check" at bounding box center [572, 361] width 48 height 24
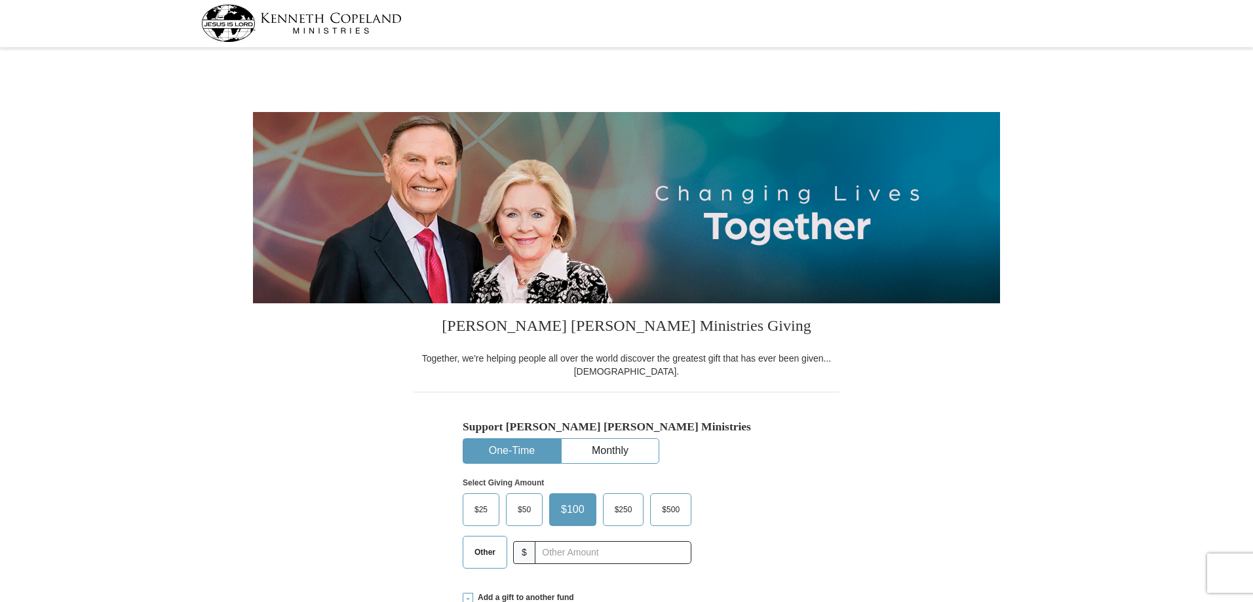
scroll to position [0, 0]
